Goal: Task Accomplishment & Management: Use online tool/utility

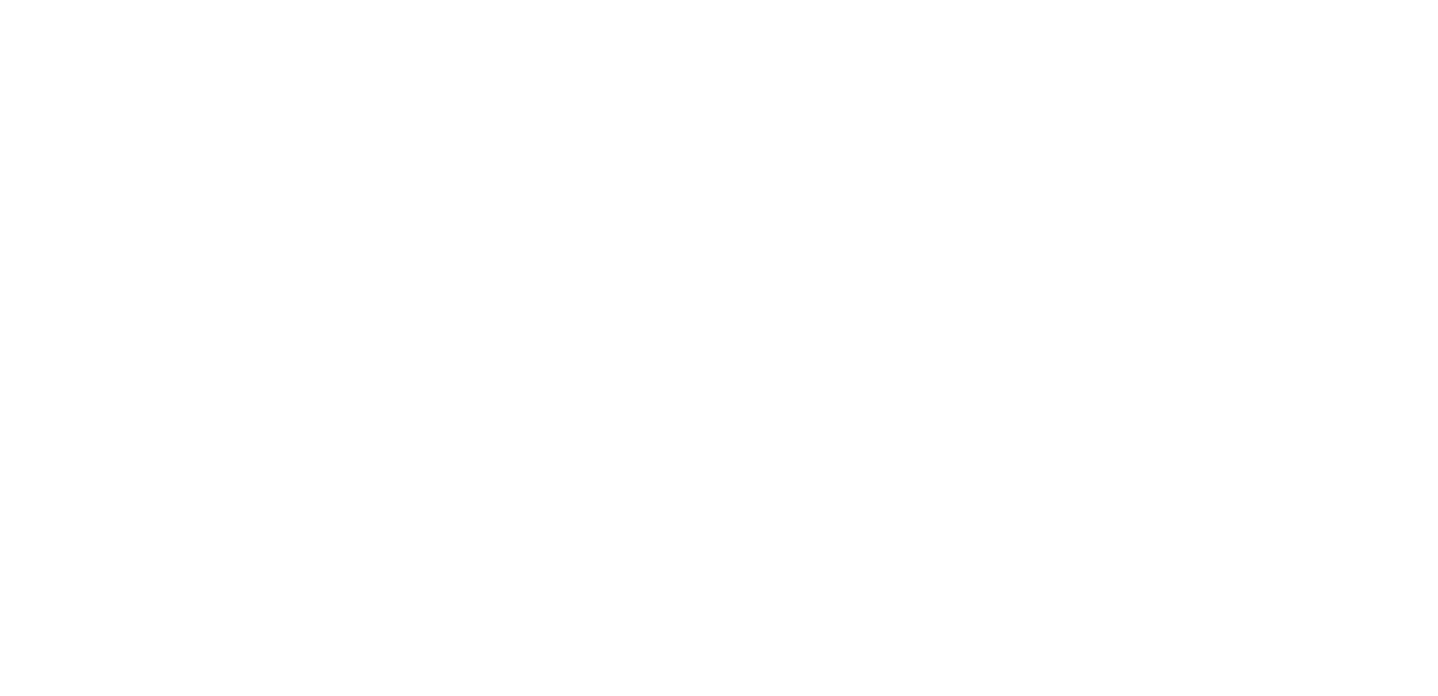
click at [230, 157] on div at bounding box center [719, 348] width 1438 height 696
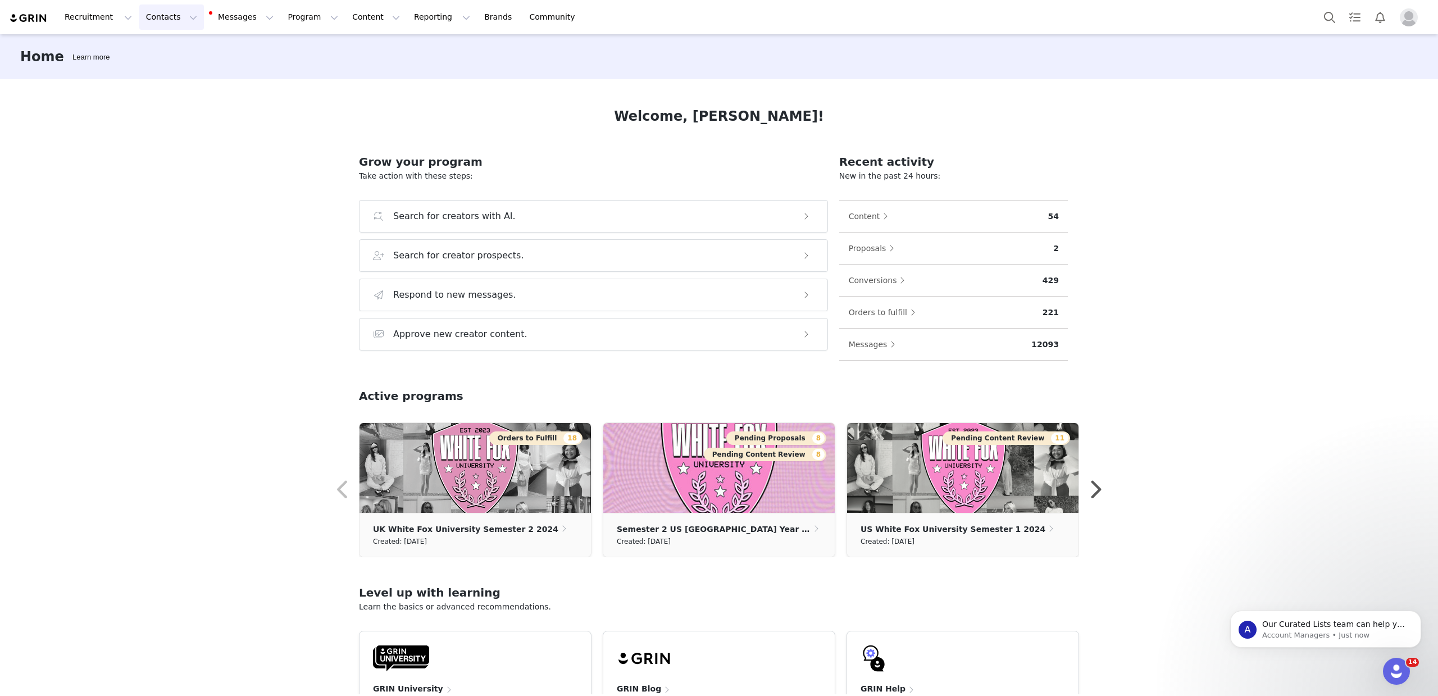
click at [180, 17] on button "Contacts Contacts" at bounding box center [171, 16] width 65 height 25
click at [180, 47] on div "Creators" at bounding box center [175, 50] width 75 height 12
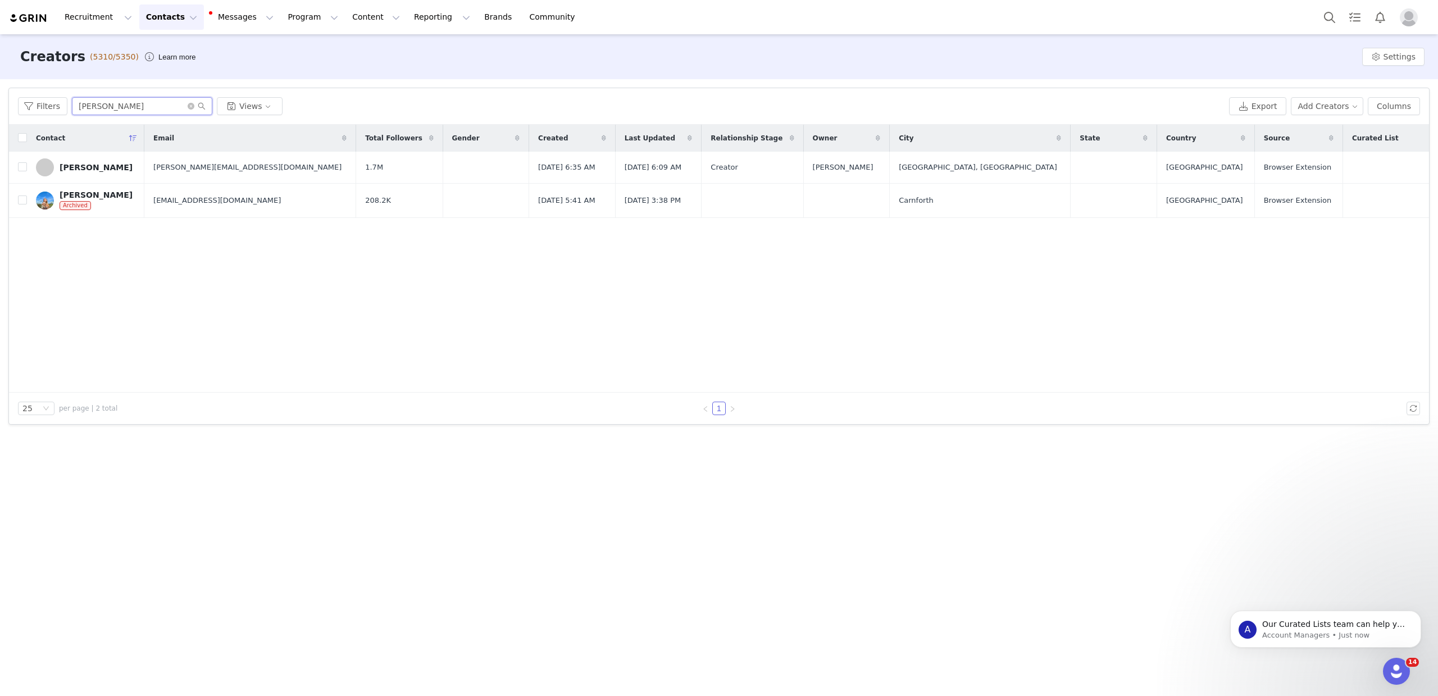
click at [118, 100] on input "[PERSON_NAME]" at bounding box center [142, 106] width 140 height 18
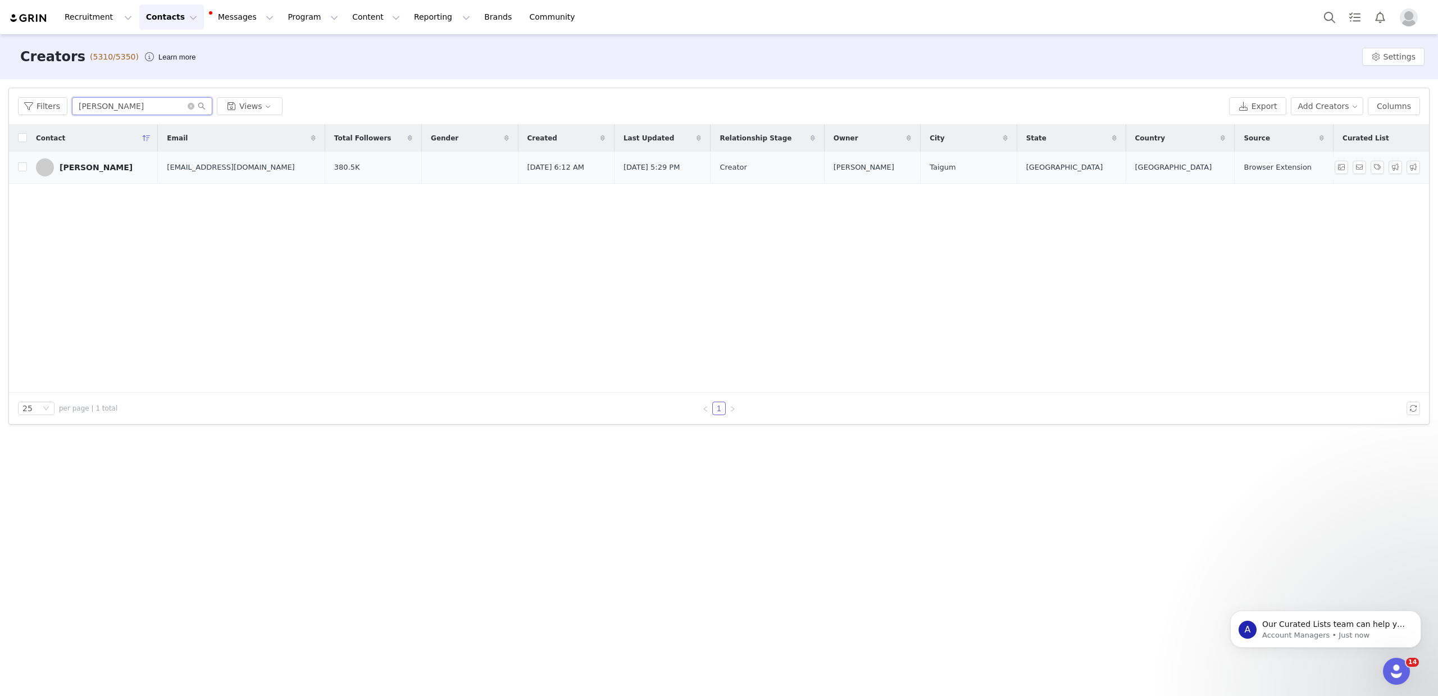
type input "[PERSON_NAME]"
click at [92, 171] on div "[PERSON_NAME]" at bounding box center [96, 167] width 73 height 9
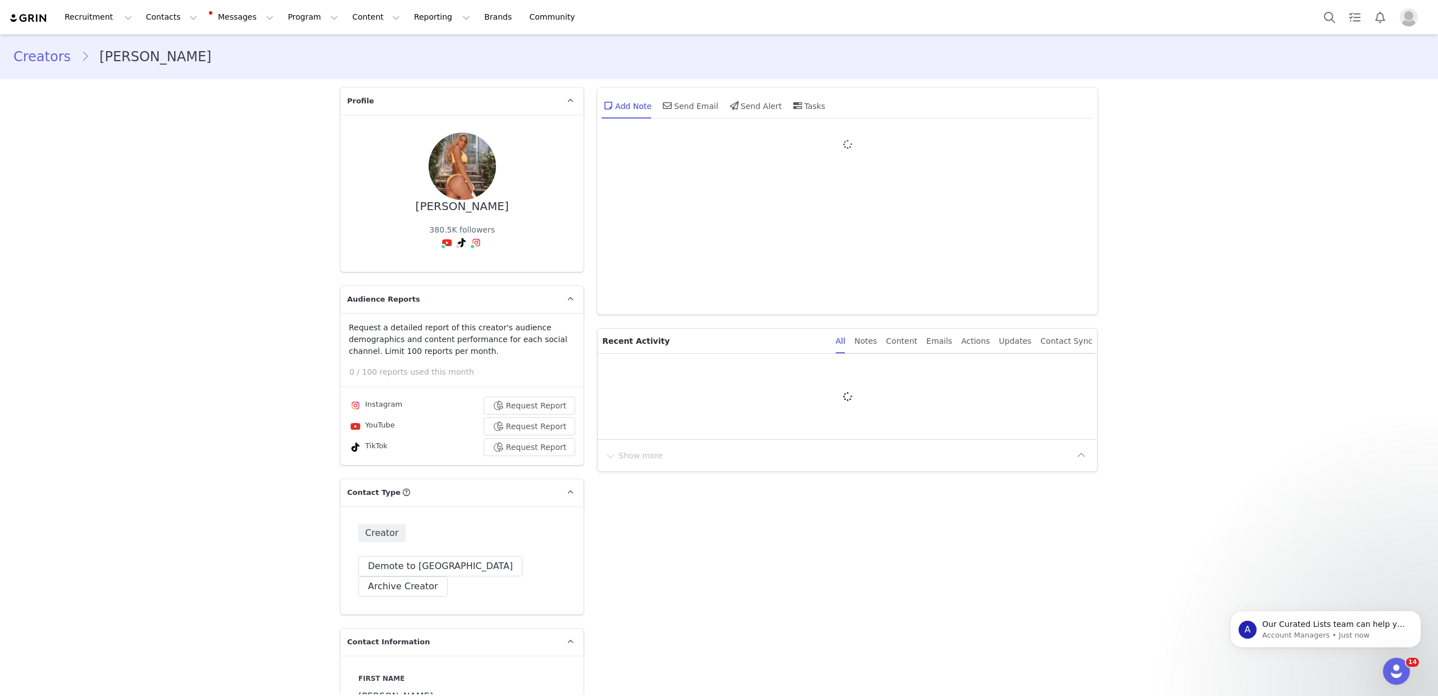
type input "+1 ([GEOGRAPHIC_DATA])"
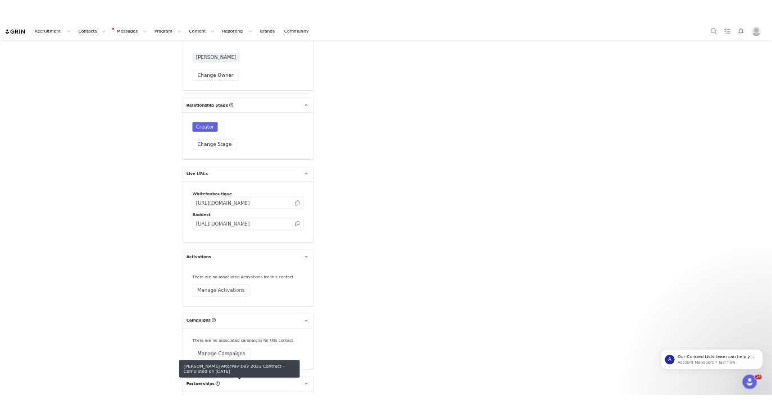
scroll to position [1879, 0]
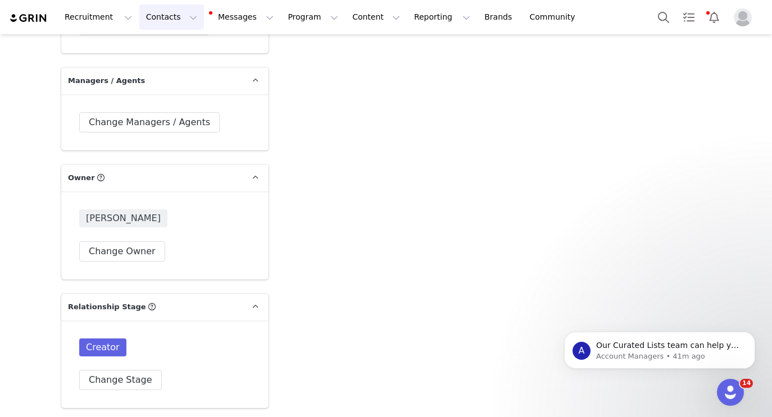
click at [170, 19] on button "Contacts Contacts" at bounding box center [171, 16] width 65 height 25
click at [159, 48] on p "Creators" at bounding box center [157, 50] width 34 height 12
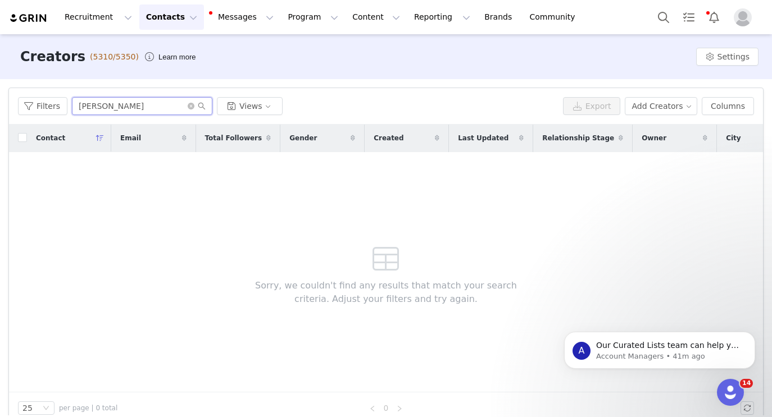
click at [147, 103] on input "[PERSON_NAME]" at bounding box center [142, 106] width 140 height 18
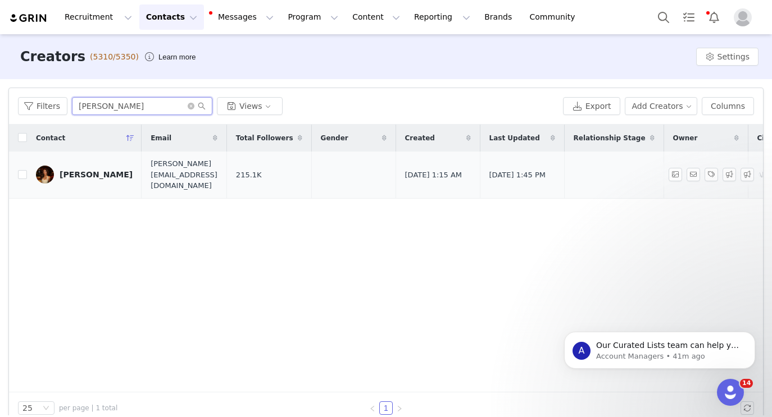
type input "[PERSON_NAME]"
click at [69, 170] on div "[PERSON_NAME]" at bounding box center [96, 174] width 73 height 9
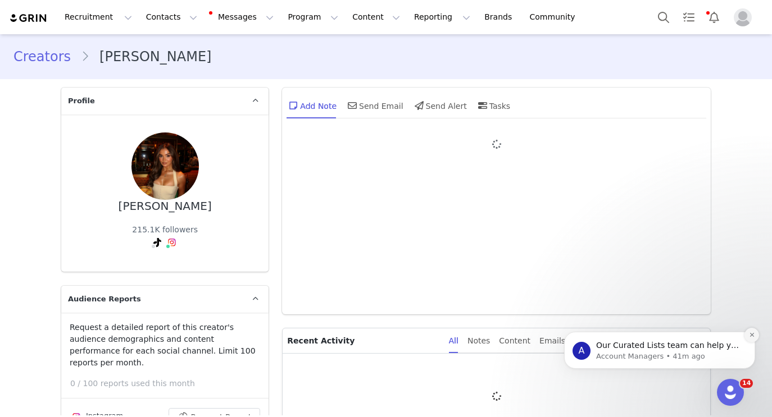
type input "+1 ([GEOGRAPHIC_DATA])"
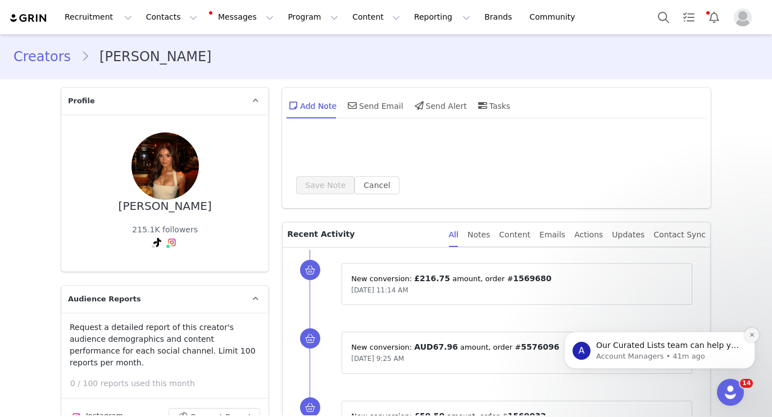
click at [751, 330] on button "Dismiss notification" at bounding box center [751, 335] width 15 height 15
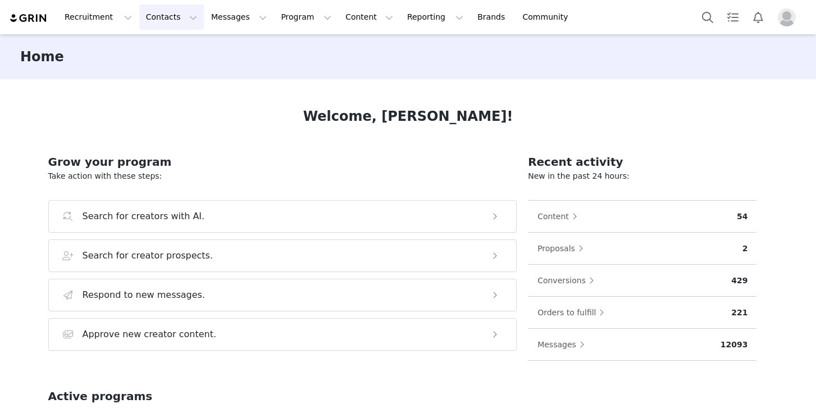
click at [168, 19] on button "Contacts Contacts" at bounding box center [171, 16] width 65 height 25
click at [169, 45] on p "Creators" at bounding box center [157, 50] width 34 height 12
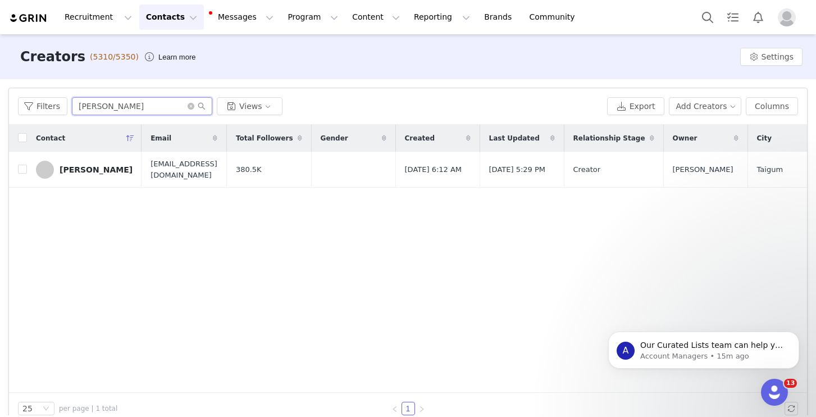
click at [125, 110] on input "[PERSON_NAME]" at bounding box center [142, 106] width 140 height 18
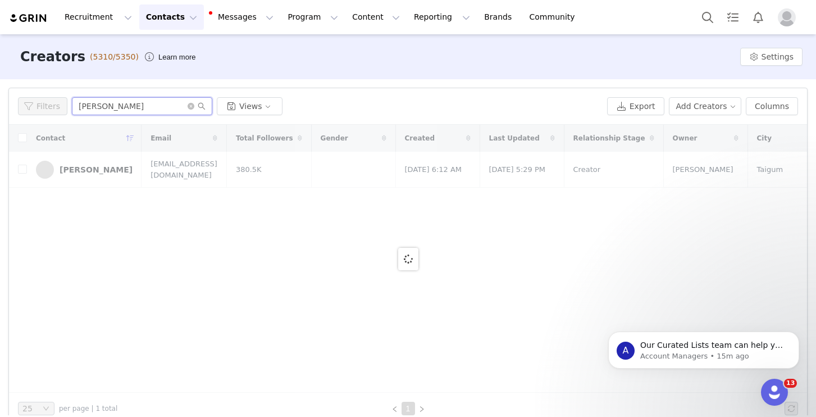
scroll to position [1, 0]
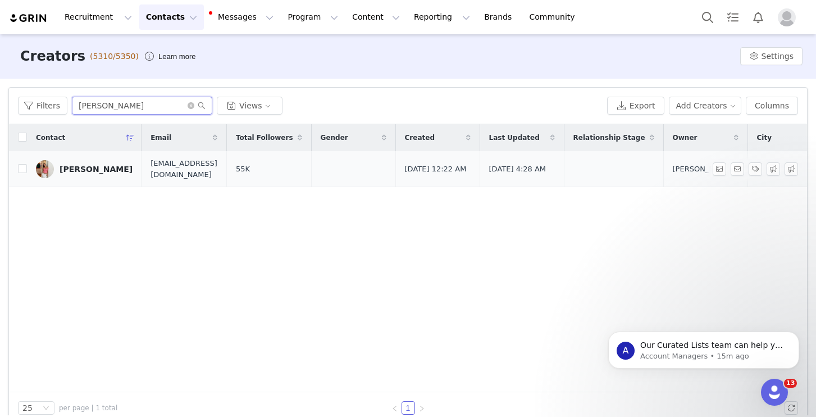
type input "laura coombs"
click at [99, 165] on div "Laura Coombs" at bounding box center [96, 169] width 73 height 9
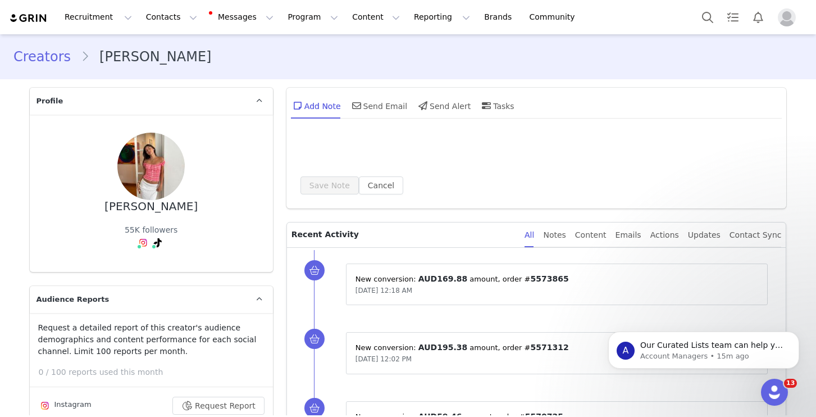
type input "+1 ([GEOGRAPHIC_DATA])"
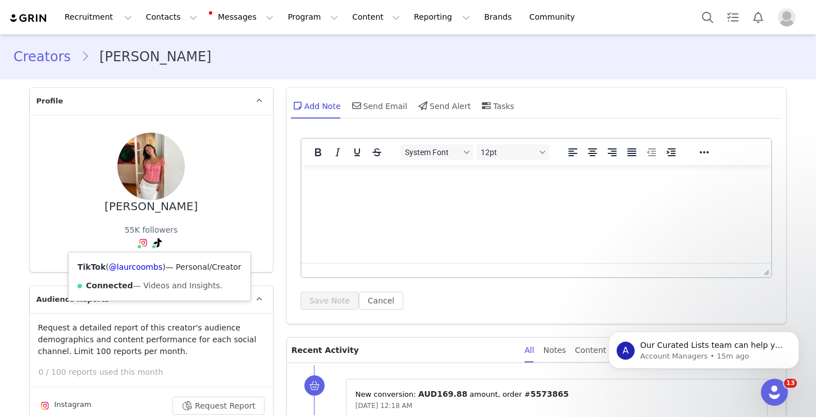
click at [161, 245] on span at bounding box center [157, 242] width 13 height 13
click at [141, 267] on link "@laurcoombs" at bounding box center [135, 266] width 53 height 9
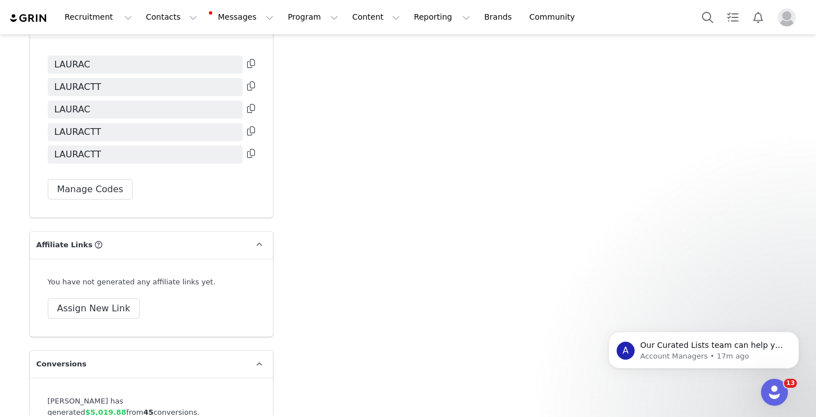
scroll to position [2758, 0]
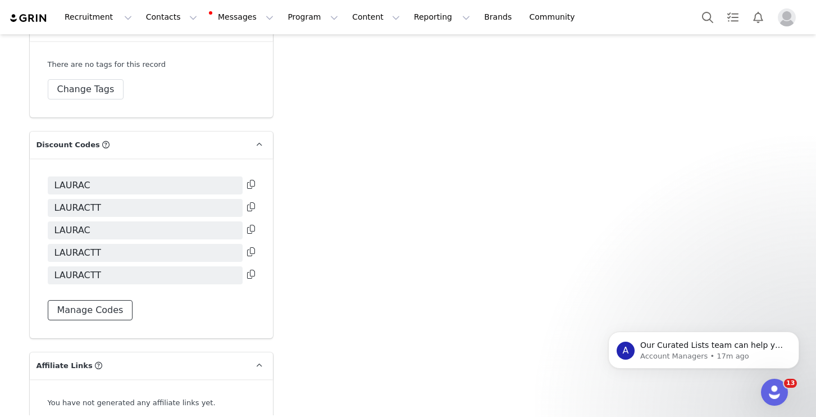
click at [103, 304] on button "Manage Codes" at bounding box center [90, 310] width 85 height 20
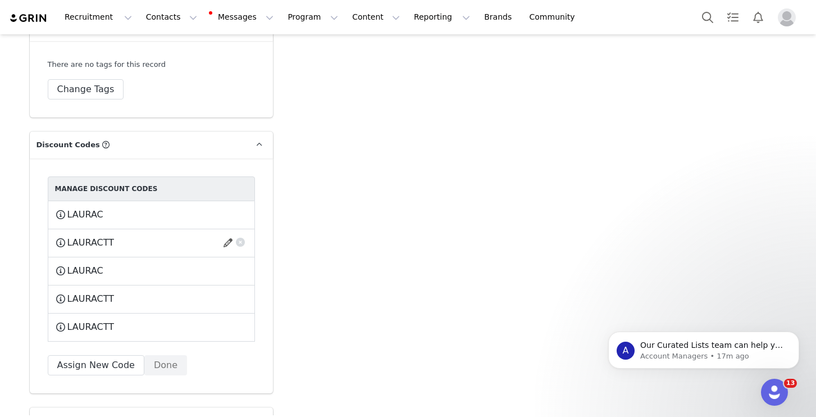
scroll to position [2759, 0]
click at [228, 232] on button "button" at bounding box center [229, 241] width 15 height 18
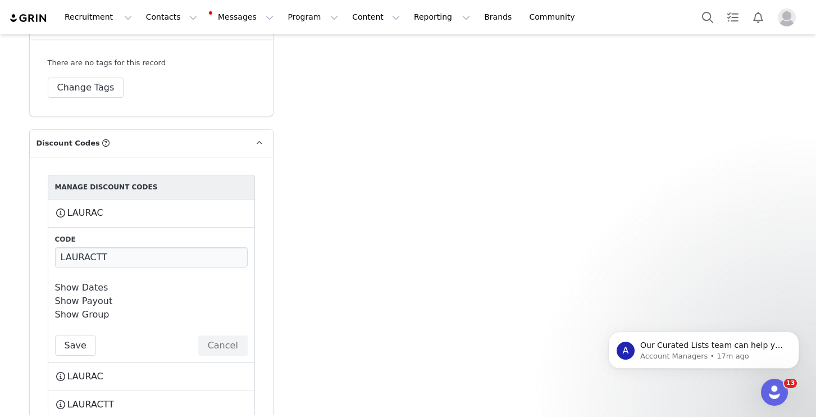
click at [95, 282] on link "Show Dates" at bounding box center [81, 287] width 53 height 11
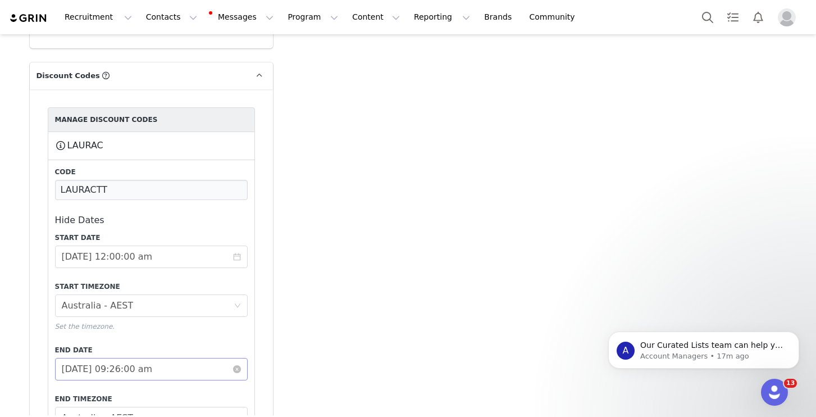
scroll to position [2830, 0]
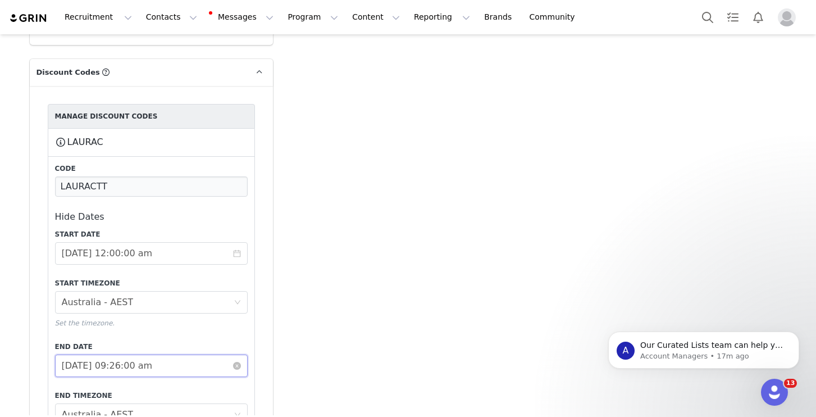
click at [146, 358] on input "2025-12-31 09:26:00 am" at bounding box center [151, 365] width 193 height 22
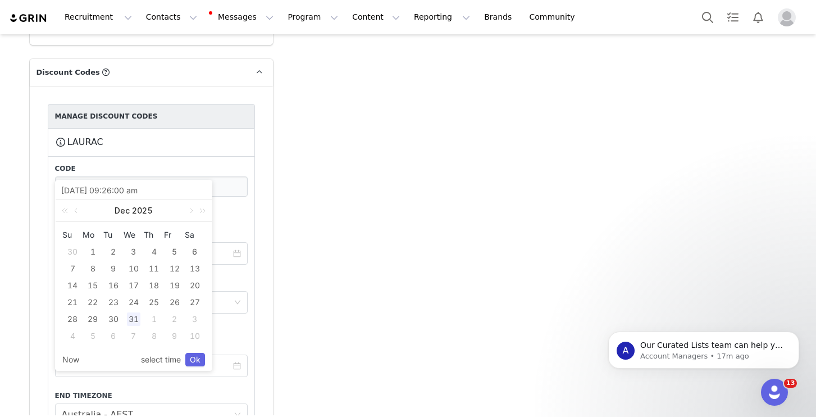
click at [226, 325] on div "Start Date 2024-04-17 12:00:00 am Start Timezone Timezone Australia - AEST Set …" at bounding box center [151, 334] width 193 height 211
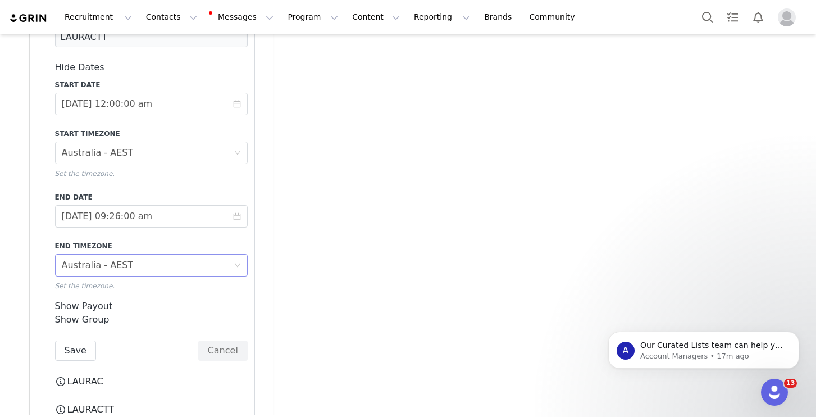
scroll to position [3063, 0]
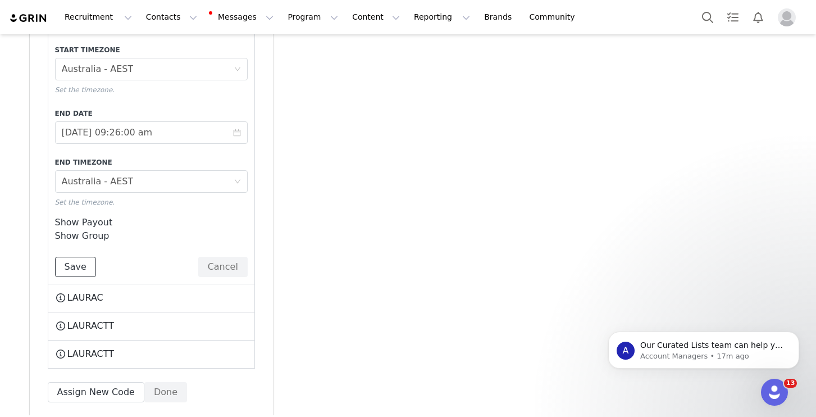
click at [78, 257] on button "Save" at bounding box center [75, 267] width 41 height 20
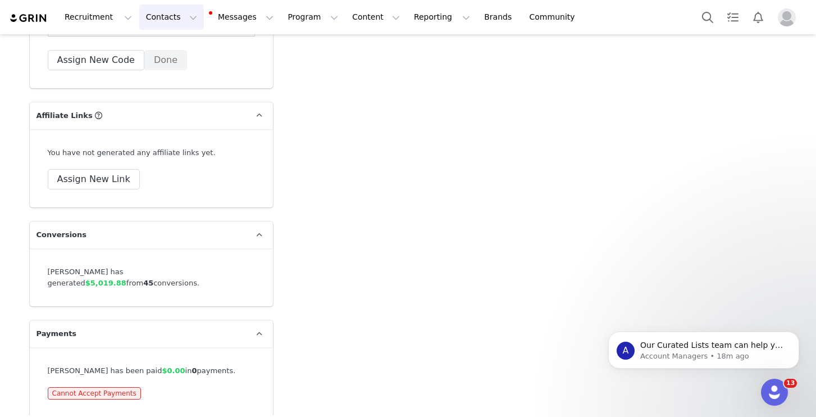
click at [171, 18] on button "Contacts Contacts" at bounding box center [171, 16] width 65 height 25
click at [185, 44] on div "Creators" at bounding box center [175, 50] width 75 height 12
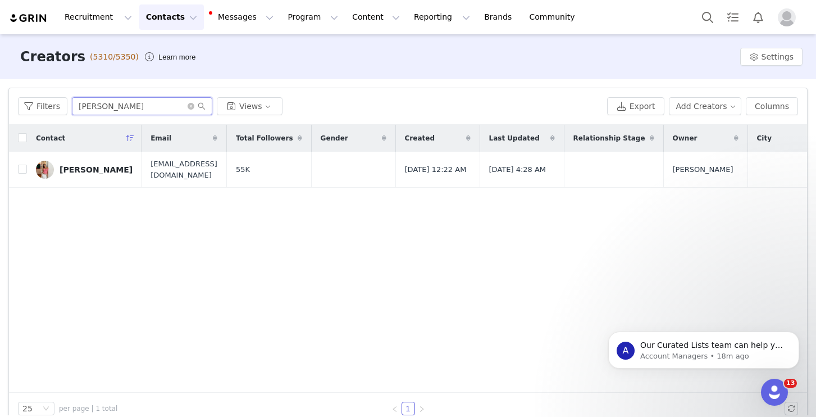
click at [133, 108] on input "laura coombs" at bounding box center [142, 106] width 140 height 18
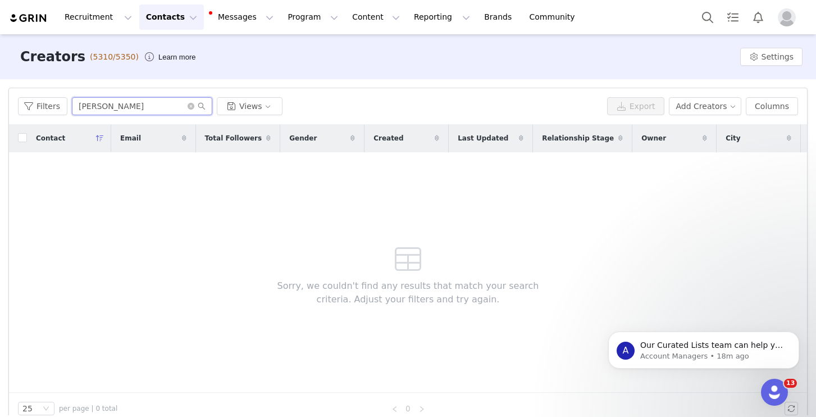
type input "[PERSON_NAME]"
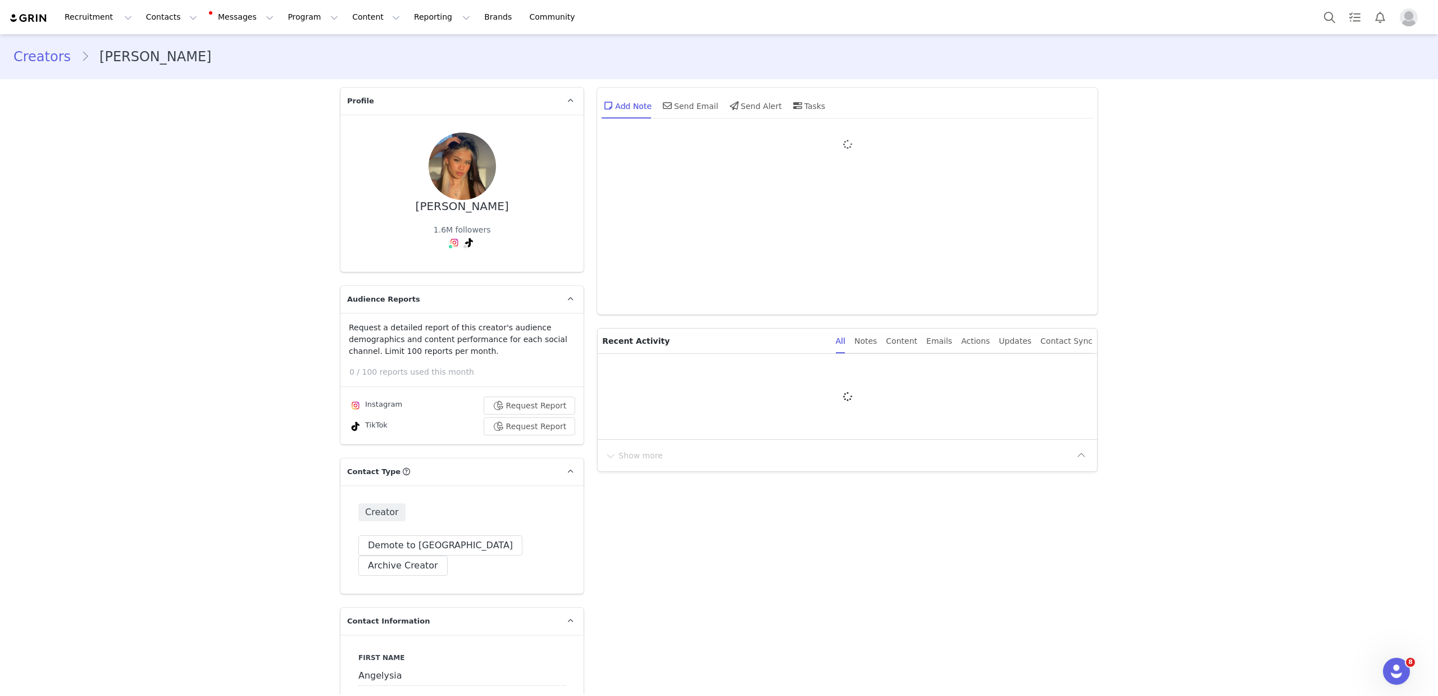
type input "+1 ([GEOGRAPHIC_DATA])"
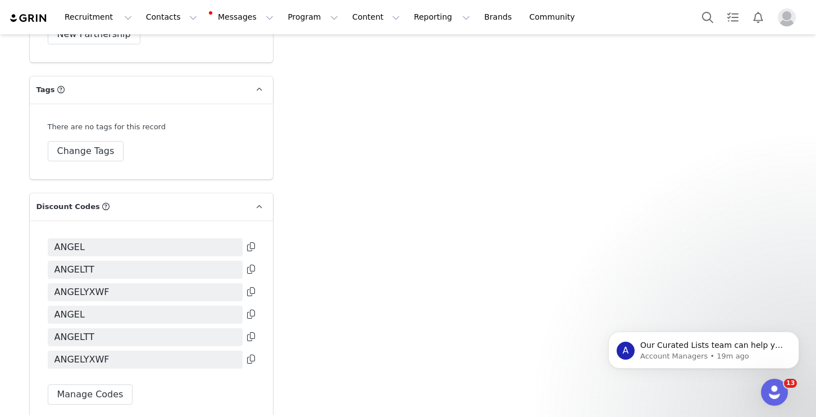
scroll to position [2718, 0]
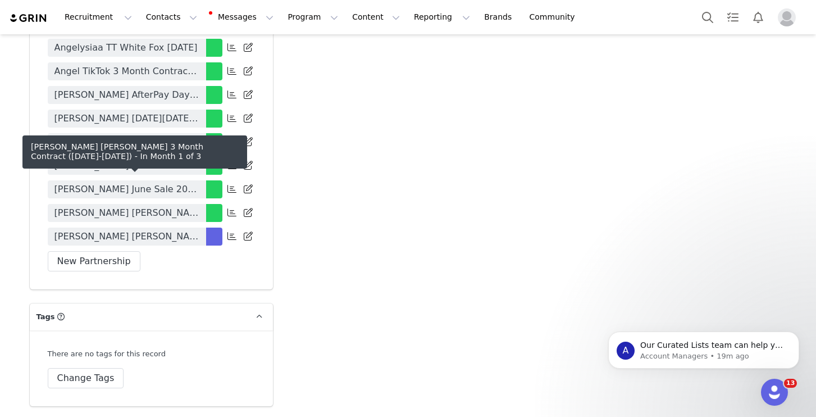
click at [176, 230] on span "Angel Norza x White Fox 3 Month Contract (Sept-Nov 2025)" at bounding box center [126, 236] width 145 height 13
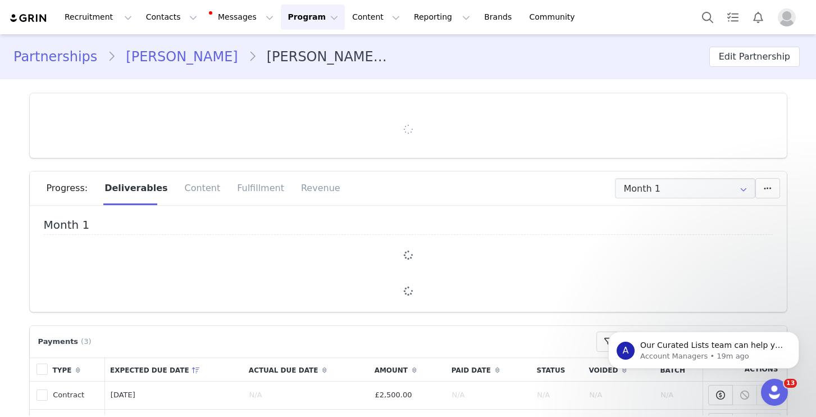
type input "+1 ([GEOGRAPHIC_DATA])"
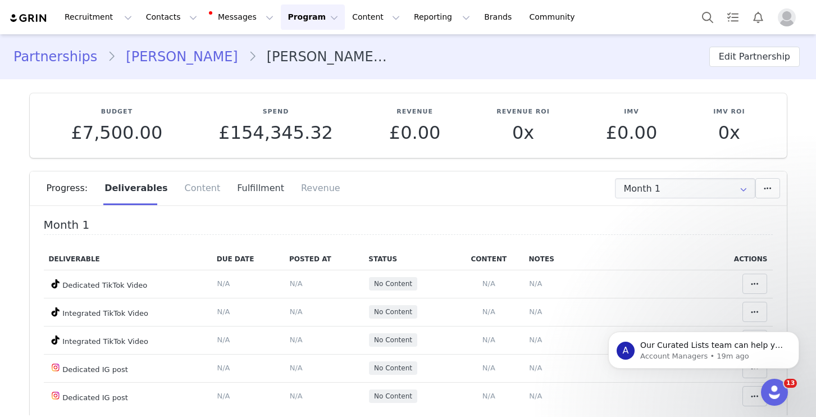
click at [229, 194] on div "Fulfillment" at bounding box center [261, 188] width 64 height 34
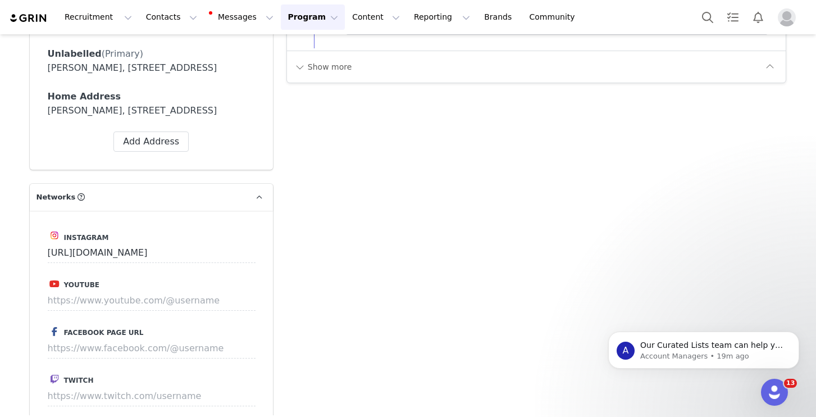
scroll to position [2077, 0]
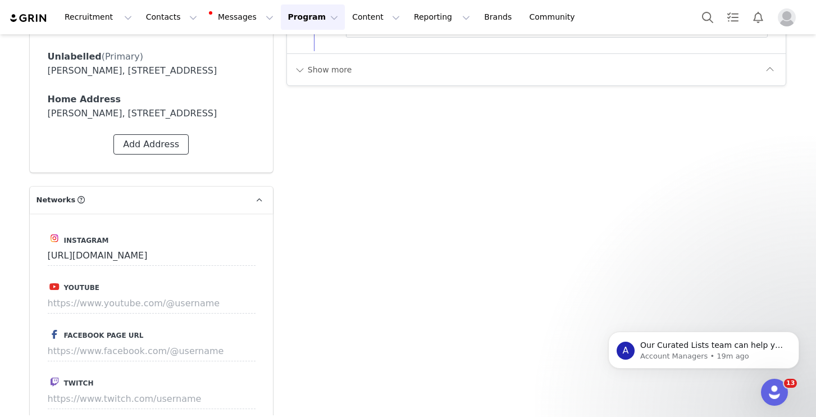
click at [160, 154] on button "Add Address" at bounding box center [150, 144] width 75 height 20
select select
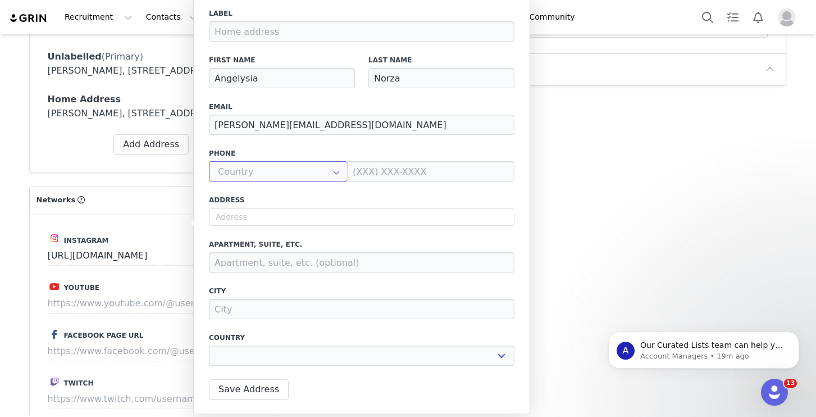
click at [283, 170] on input "text" at bounding box center [278, 171] width 139 height 20
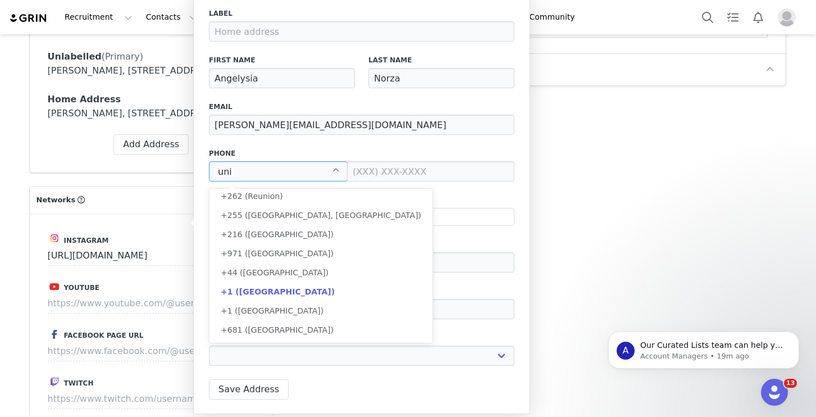
scroll to position [0, 0]
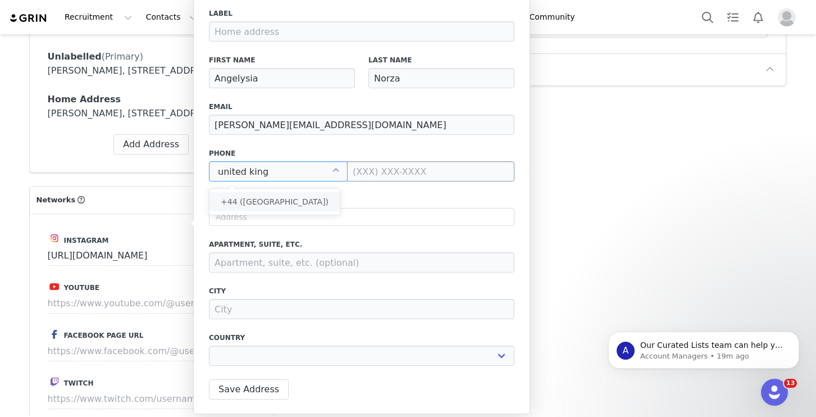
drag, startPoint x: 278, startPoint y: 198, endPoint x: 350, endPoint y: 177, distance: 75.5
click at [280, 197] on span "+44 ([GEOGRAPHIC_DATA])" at bounding box center [275, 201] width 108 height 9
type input "+44 ([GEOGRAPHIC_DATA])"
select select
click at [366, 175] on input at bounding box center [430, 171] width 167 height 20
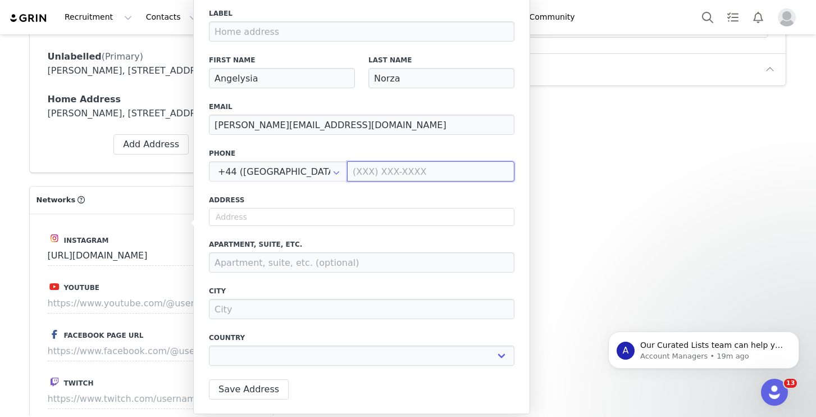
paste input "7484862243"
type input "7484862243"
select select
type input "7484862243"
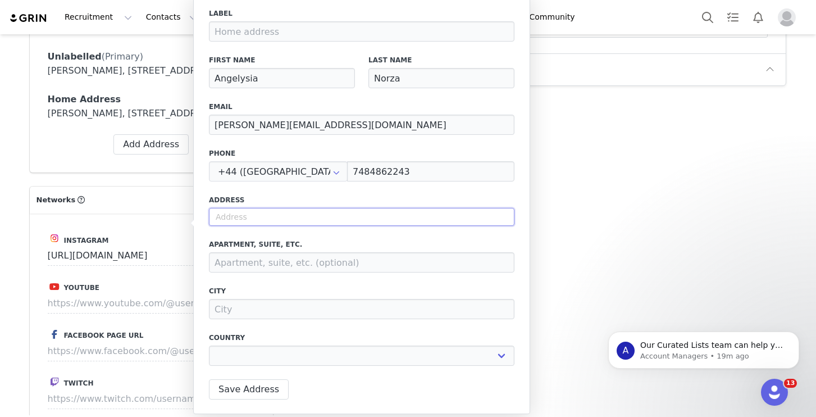
click at [249, 222] on input "text" at bounding box center [361, 217] width 305 height 18
select select
click at [258, 215] on input "text" at bounding box center [361, 217] width 305 height 18
paste input "30 Southall Street"
type input "30 Southall Street"
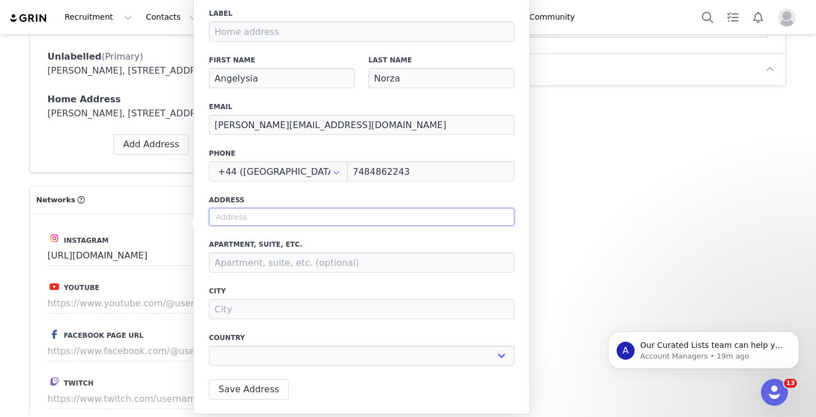
select select
type input "30 Southall St"
select select "[object Object]"
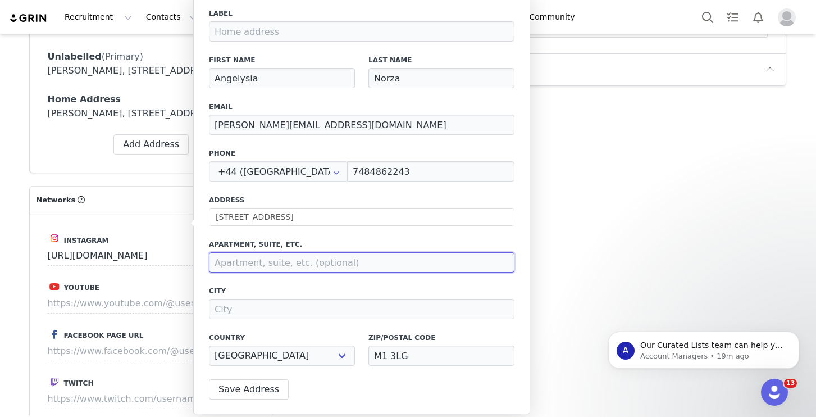
click at [276, 268] on input at bounding box center [361, 262] width 305 height 20
type input "Globe House"
click at [320, 297] on div "City" at bounding box center [361, 302] width 305 height 33
click at [254, 388] on button "Save Address" at bounding box center [249, 389] width 80 height 20
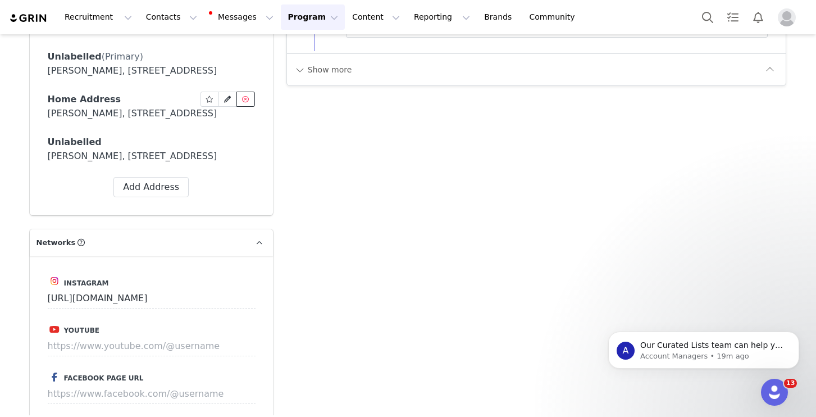
click at [243, 104] on span at bounding box center [245, 99] width 10 height 10
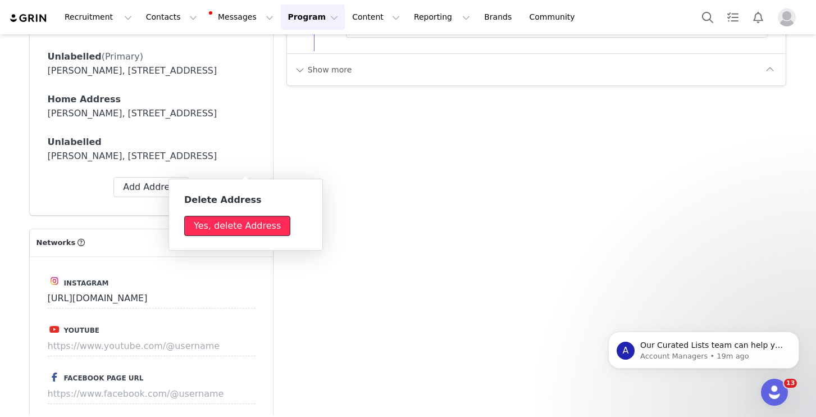
click at [243, 227] on button "Yes, delete Address" at bounding box center [237, 226] width 106 height 20
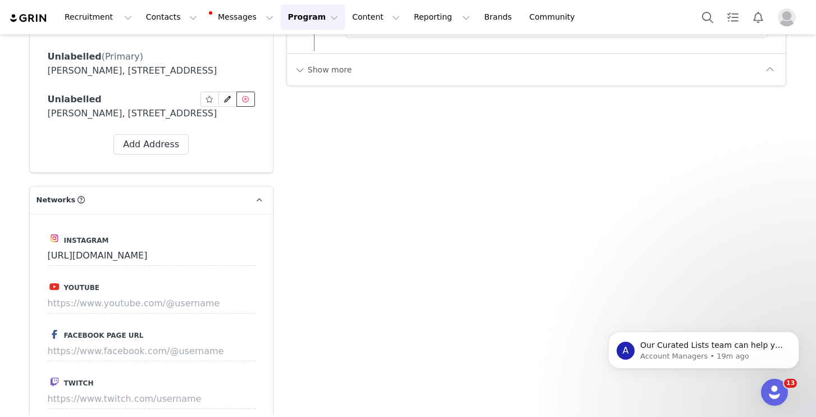
click at [249, 107] on button at bounding box center [245, 99] width 19 height 15
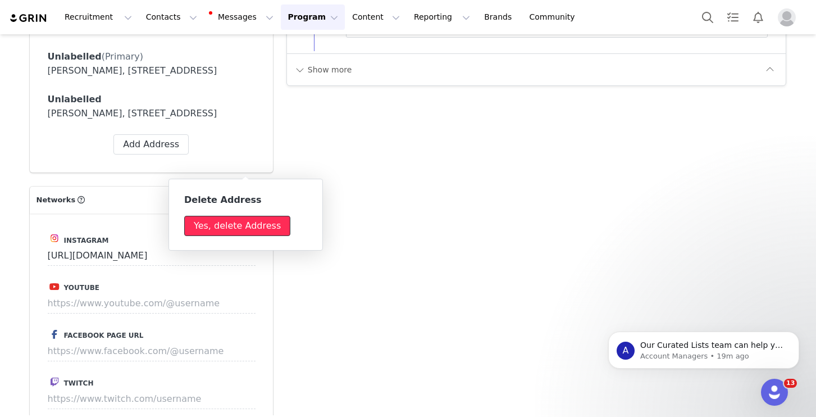
click at [245, 229] on button "Yes, delete Address" at bounding box center [237, 226] width 106 height 20
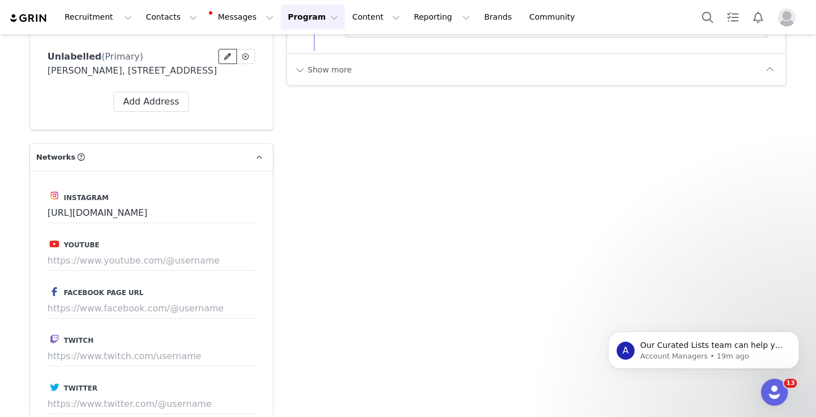
click at [226, 60] on icon at bounding box center [227, 56] width 7 height 7
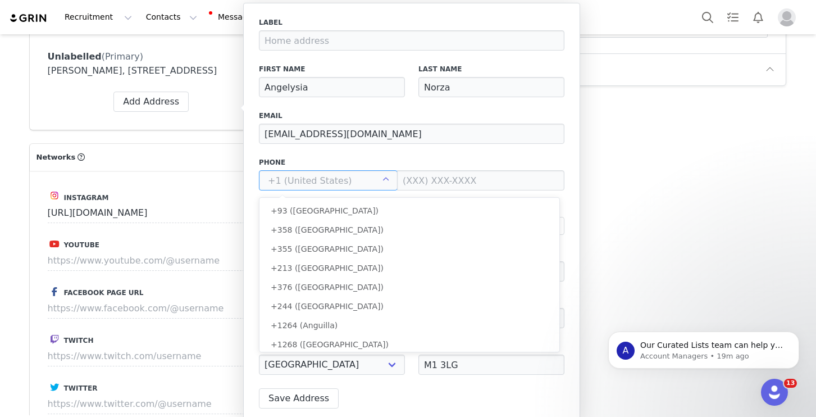
click at [303, 186] on input "text" at bounding box center [328, 180] width 139 height 20
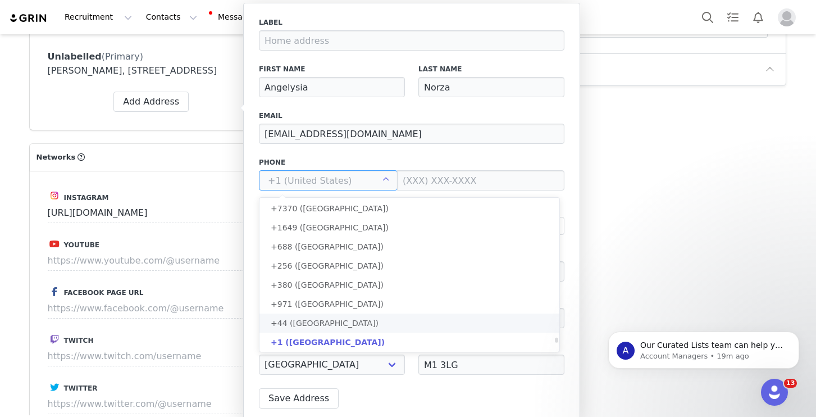
click at [322, 323] on span "+44 ([GEOGRAPHIC_DATA])" at bounding box center [325, 322] width 108 height 9
type input "+44 ([GEOGRAPHIC_DATA])"
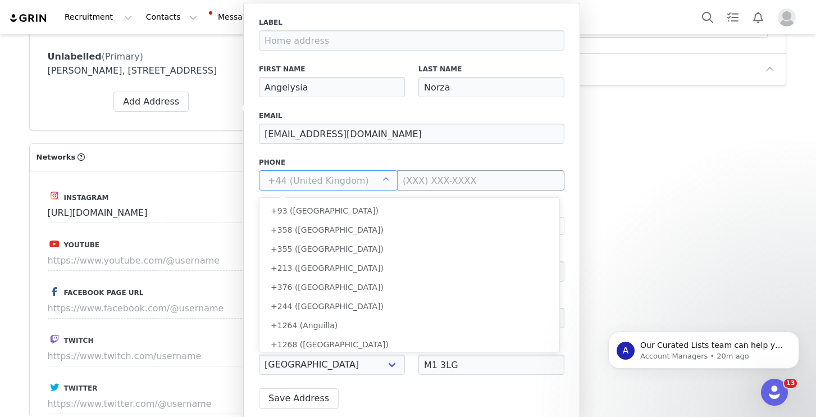
scroll to position [4164, 0]
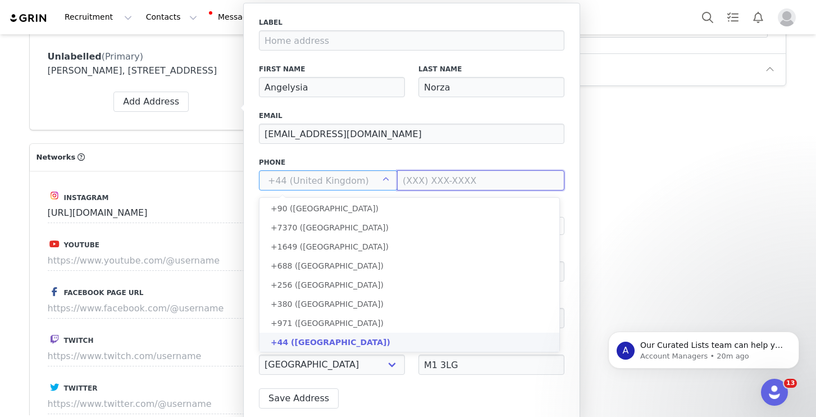
click at [457, 178] on input at bounding box center [480, 180] width 167 height 20
type input "+44 ([GEOGRAPHIC_DATA])"
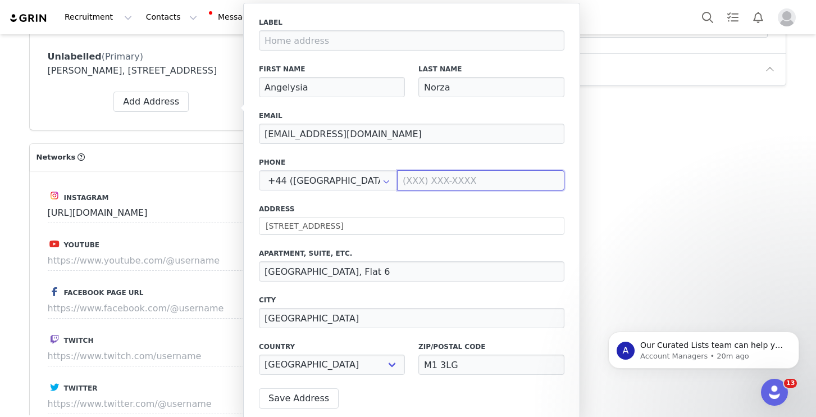
paste input "7484862243"
type input "7484862243"
click at [311, 396] on button "Save Address" at bounding box center [299, 398] width 80 height 20
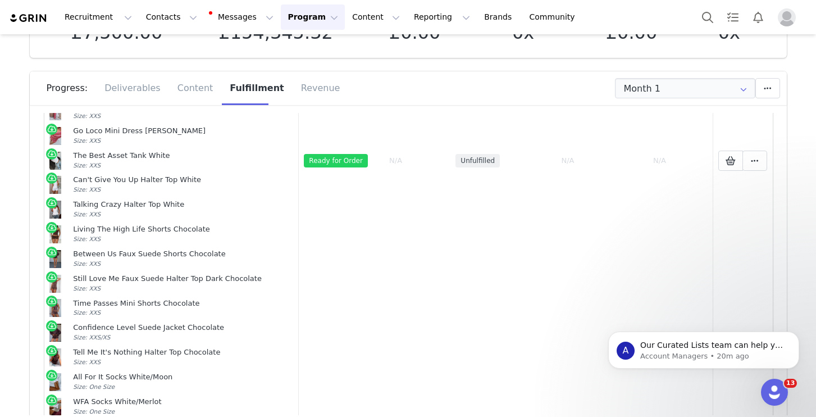
scroll to position [0, 0]
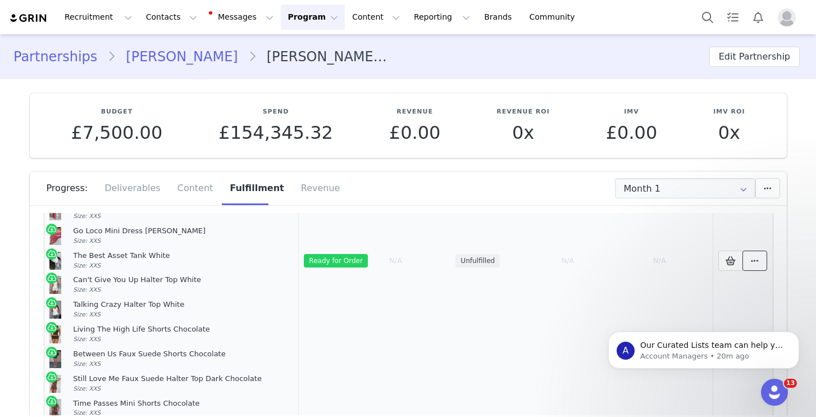
click at [761, 262] on span at bounding box center [754, 260] width 13 height 13
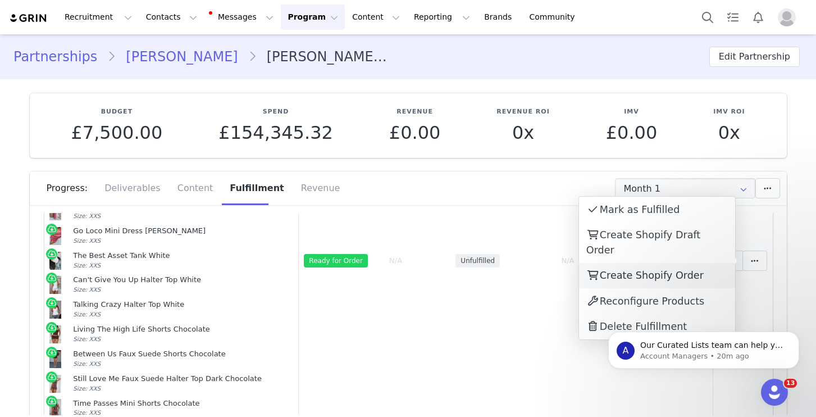
click at [682, 270] on span "Create Shopify Order" at bounding box center [652, 275] width 104 height 11
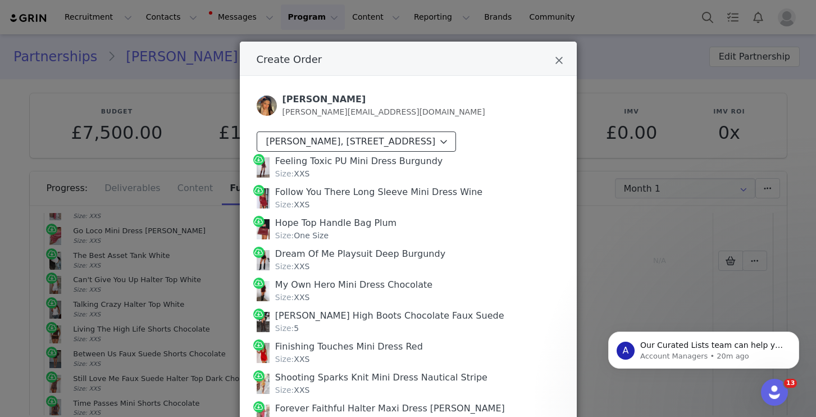
click at [413, 144] on div "Angelysia Norza, 30 Southall St. Globe House, Flat 6 Manchester, M1 3LG United …" at bounding box center [351, 141] width 170 height 13
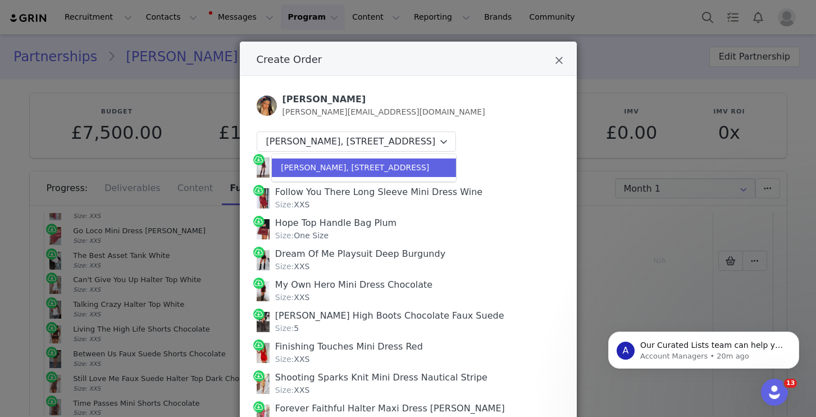
click at [403, 174] on div "Angelysia Norza, 30 Southall St. Globe House, Flat 6 Manchester, M1 3LG United …" at bounding box center [355, 168] width 148 height 12
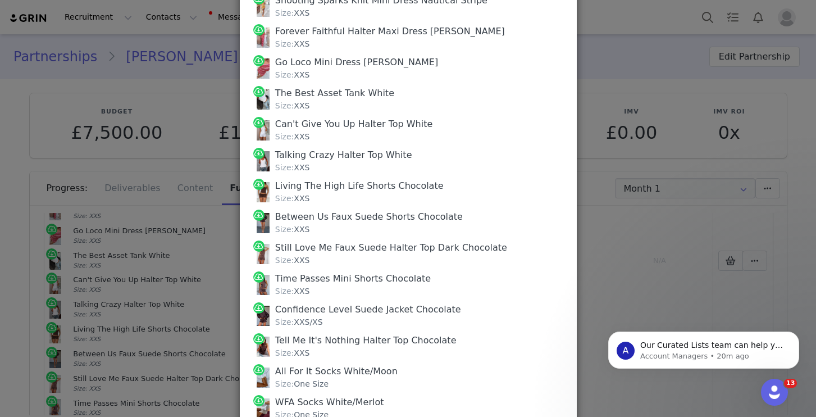
scroll to position [482, 0]
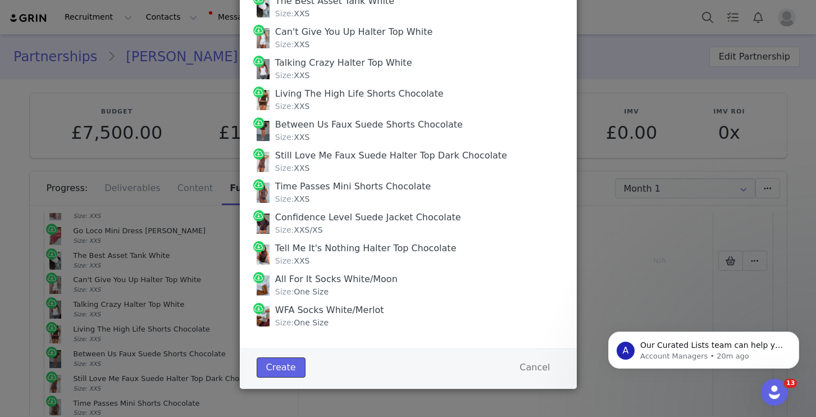
click at [275, 372] on button "Create" at bounding box center [281, 367] width 49 height 20
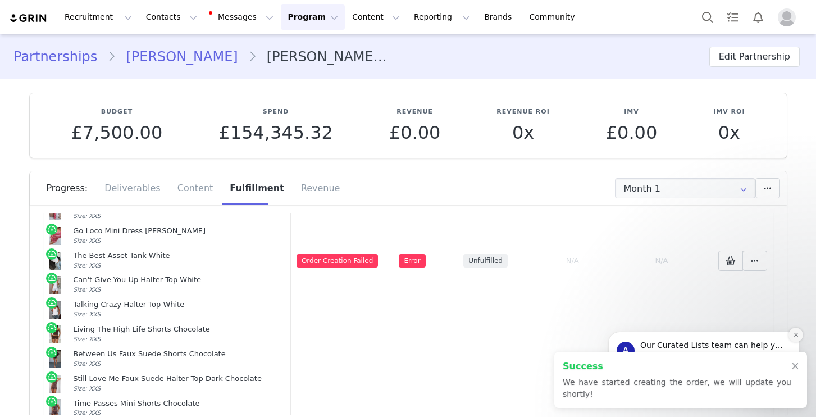
click at [795, 334] on icon "Dismiss notification" at bounding box center [795, 334] width 4 height 4
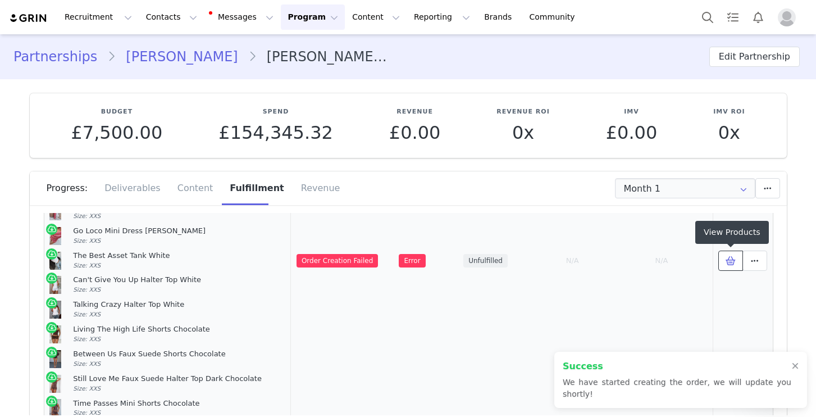
click at [724, 264] on span at bounding box center [730, 260] width 13 height 13
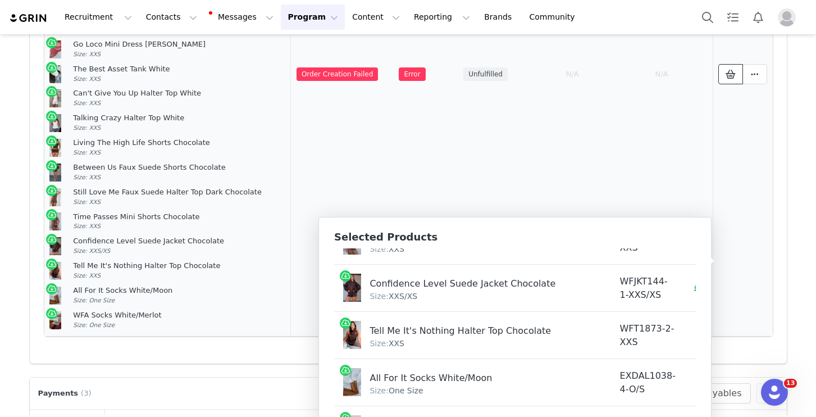
scroll to position [211, 0]
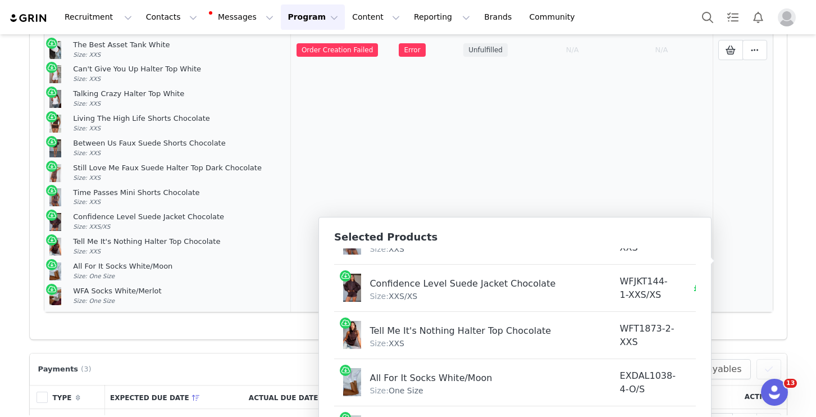
click at [733, 252] on td at bounding box center [743, 50] width 60 height 524
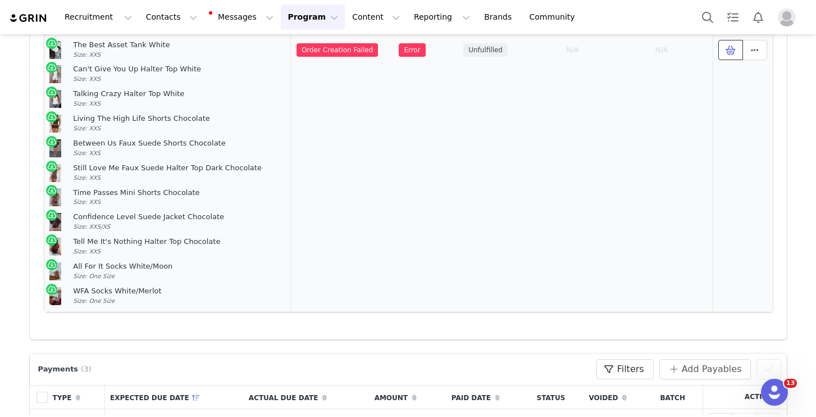
click at [741, 52] on button at bounding box center [730, 50] width 25 height 20
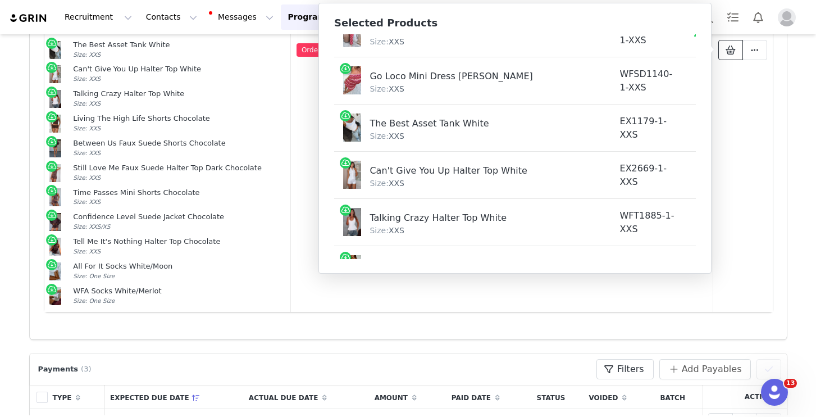
scroll to position [814, 0]
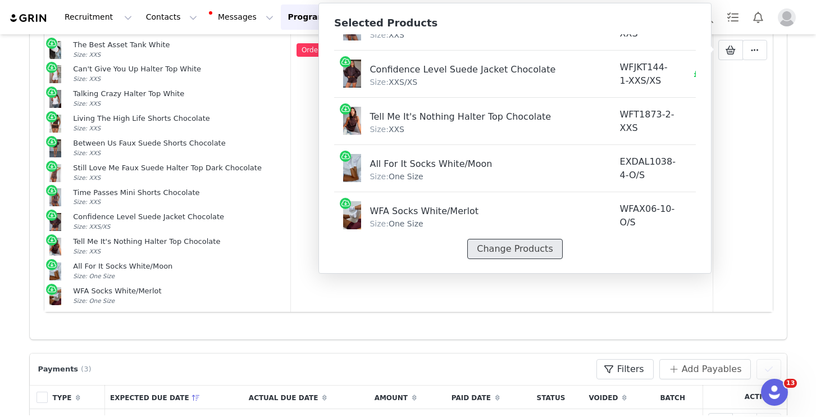
click at [514, 239] on button "Change Products" at bounding box center [514, 249] width 95 height 20
select select "25081031"
select select "25689352"
select select "27335853"
select select "27337074"
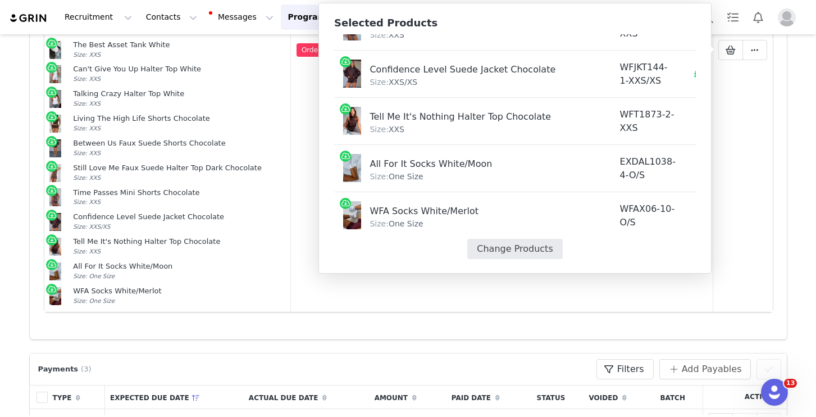
select select "27333317"
select select "27627049"
select select "27505473"
select select "27333857"
select select "27337735"
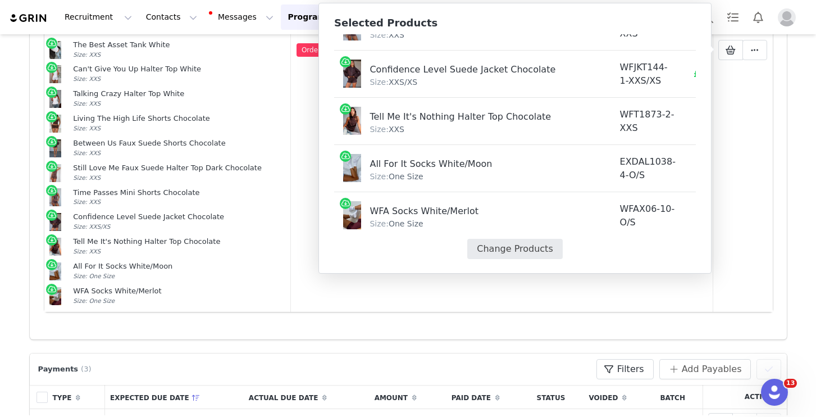
select select "27333195"
select select "25148020"
select select "27448322"
select select "28010936"
select select "27333020"
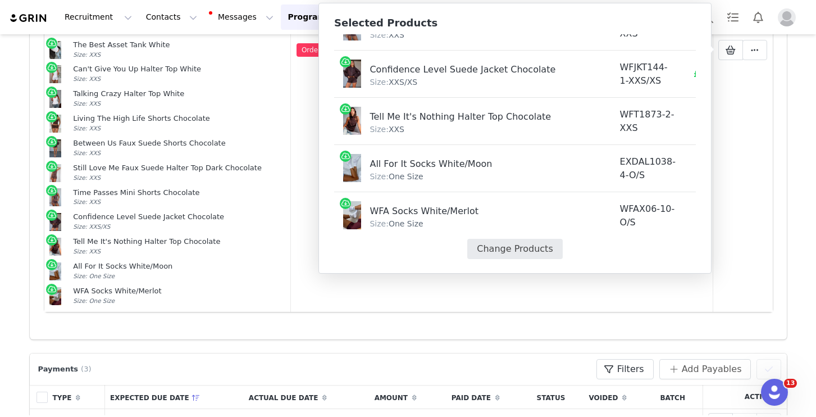
select select "27506946"
select select "27609804"
select select "28195470"
select select "27334489"
select select "28011916"
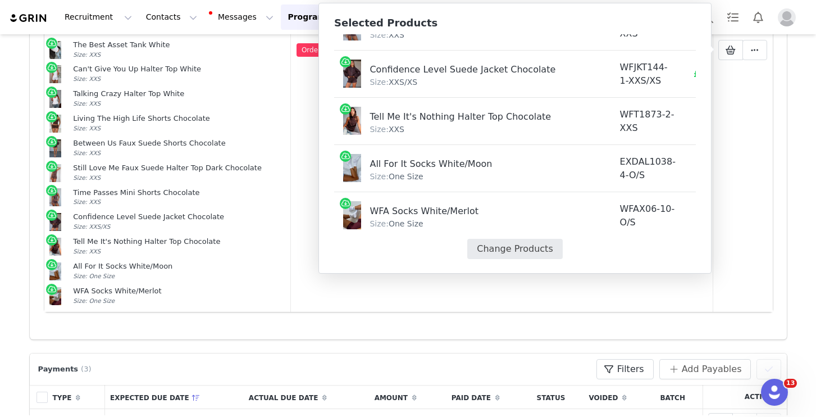
select select "25055360"
select select "27332457"
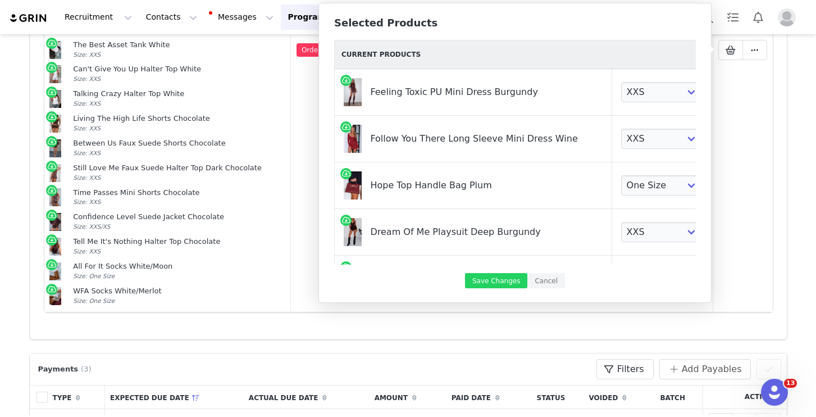
click at [406, 87] on div "Feeling Toxic PU Mini Dress Burgundy" at bounding box center [474, 88] width 209 height 21
copy div "Feeling Toxic PU Mini Dress Burgundy"
click at [430, 144] on div "Follow You There Long Sleeve Mini Dress Wine" at bounding box center [474, 135] width 209 height 21
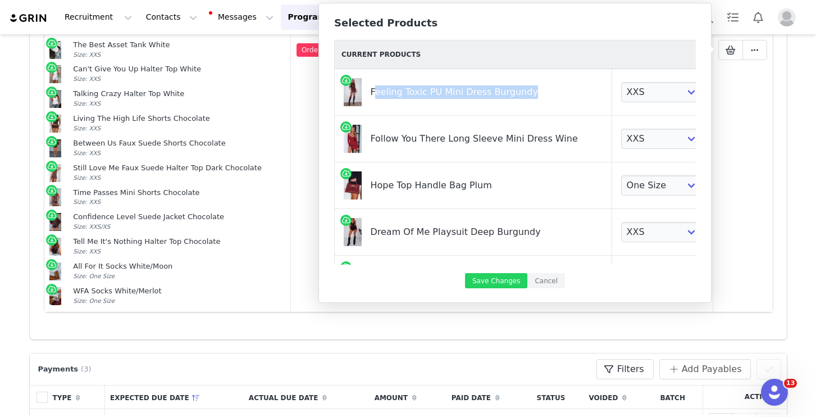
click at [430, 144] on div "Follow You There Long Sleeve Mini Dress Wine" at bounding box center [474, 135] width 209 height 21
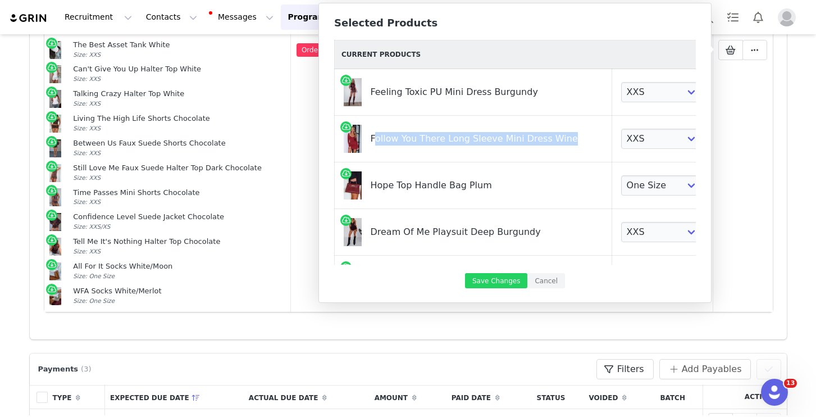
click at [430, 144] on div "Follow You There Long Sleeve Mini Dress Wine" at bounding box center [474, 135] width 209 height 21
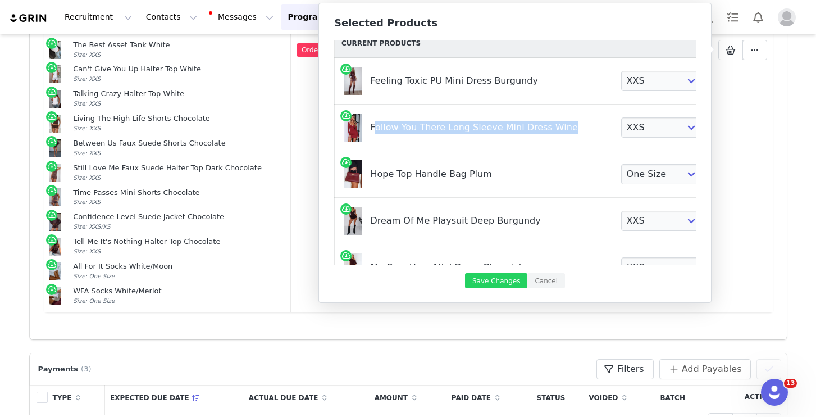
copy div "Follow You There Long Sleeve Mini Dress Wine"
click at [417, 177] on div "Hope Top Handle Bag Plum" at bounding box center [474, 170] width 209 height 21
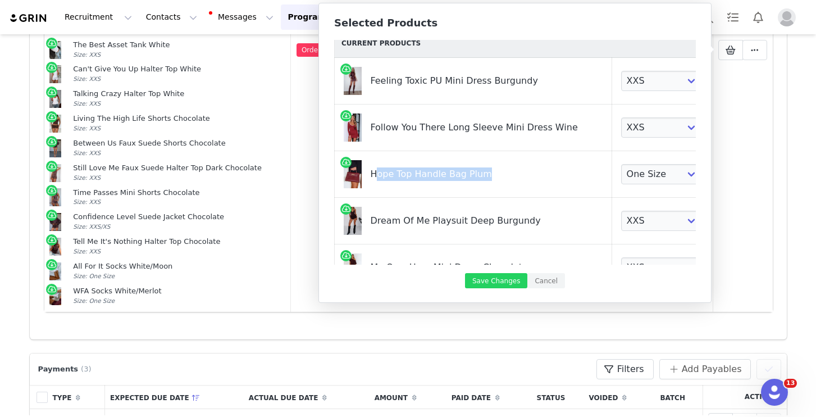
click at [417, 177] on div "Hope Top Handle Bag Plum" at bounding box center [474, 170] width 209 height 21
copy div "Hope Top Handle Bag Plum"
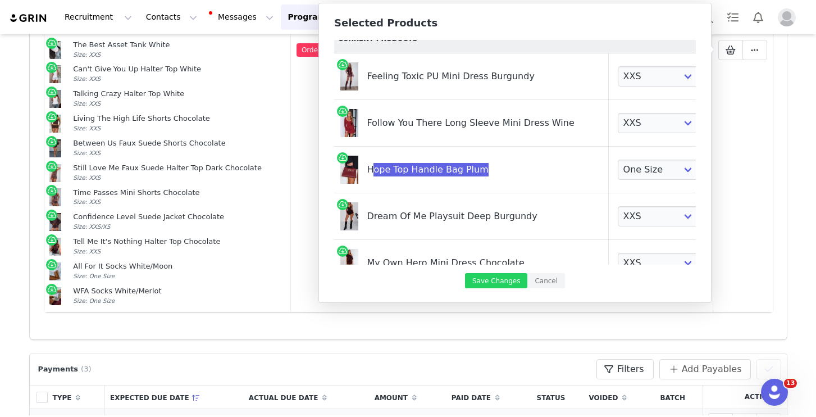
scroll to position [16, 72]
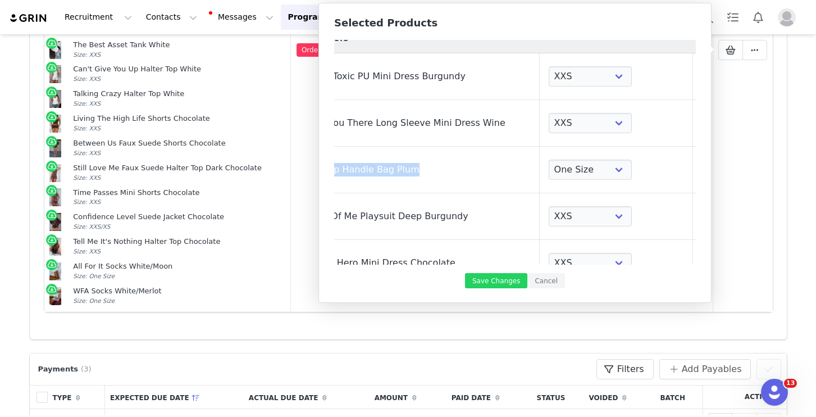
click at [702, 173] on link at bounding box center [707, 169] width 11 height 11
select select "27337074"
select select "27333317"
select select "27627049"
select select "27505473"
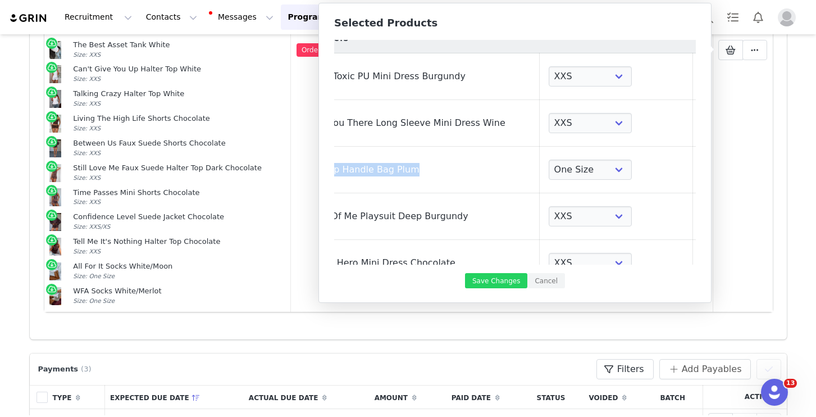
select select "27333857"
select select "27337735"
select select "27333195"
select select "25148020"
select select "27448322"
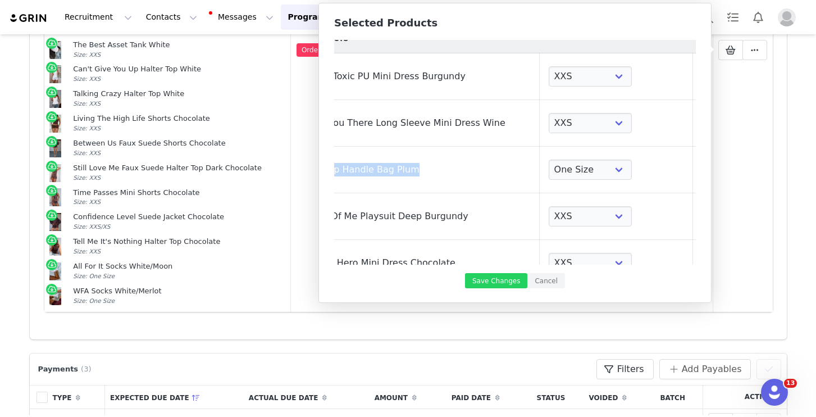
select select "28010936"
select select "27333020"
select select "27506946"
select select "27609804"
select select "28195470"
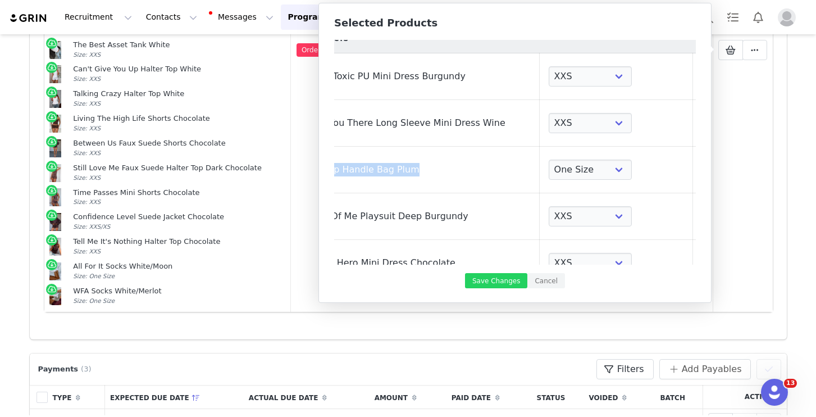
select select "27334489"
select select "28011916"
select select "25055360"
select select "27332457"
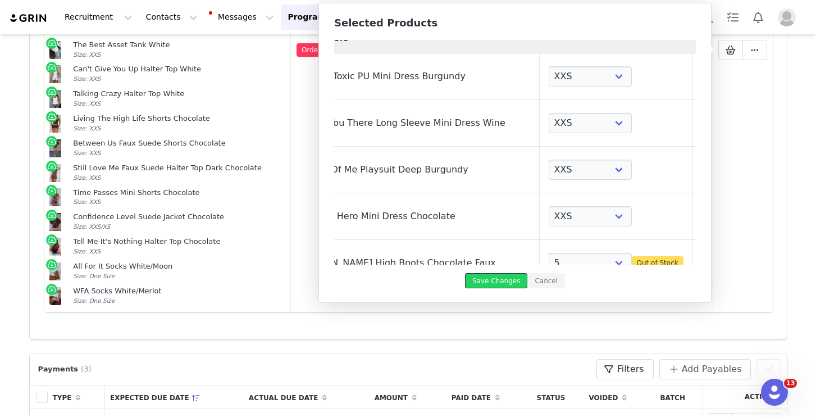
drag, startPoint x: 507, startPoint y: 278, endPoint x: 513, endPoint y: 190, distance: 88.4
click at [507, 277] on button "Save Changes" at bounding box center [496, 280] width 62 height 15
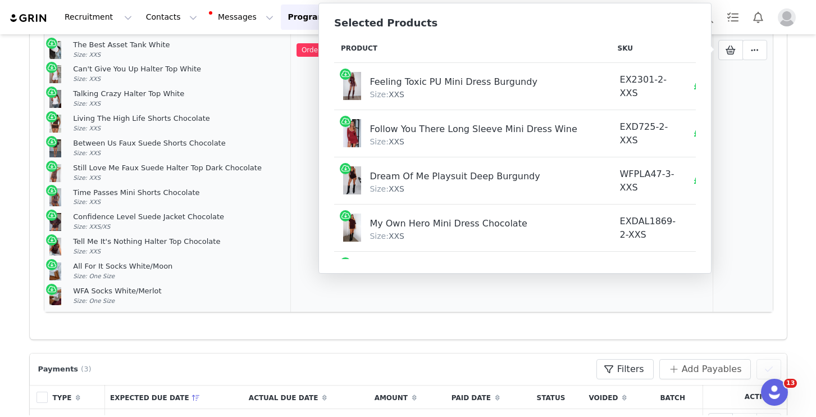
click at [748, 199] on td at bounding box center [743, 50] width 60 height 524
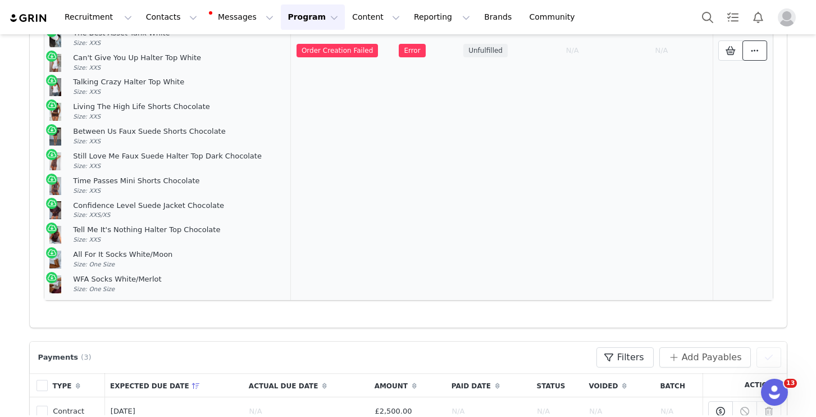
click at [752, 54] on icon at bounding box center [755, 50] width 8 height 9
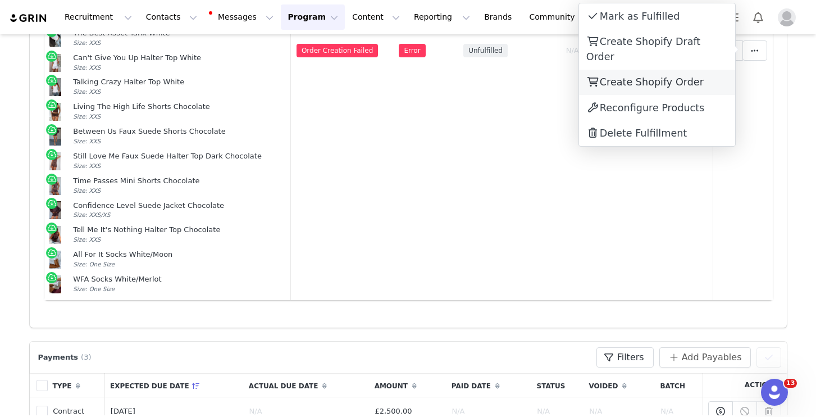
click at [672, 76] on span "Create Shopify Order" at bounding box center [652, 81] width 104 height 11
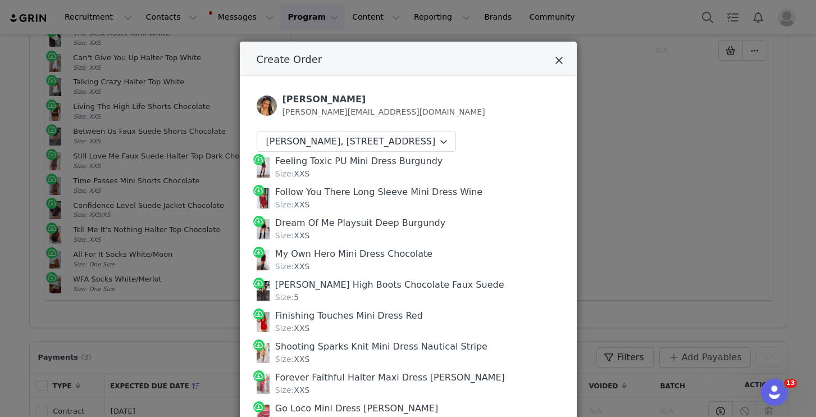
click at [559, 64] on icon "Close" at bounding box center [559, 60] width 8 height 11
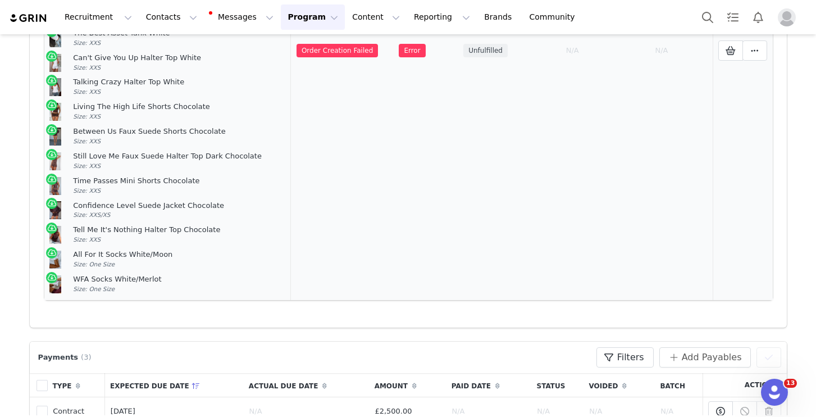
scroll to position [218, 0]
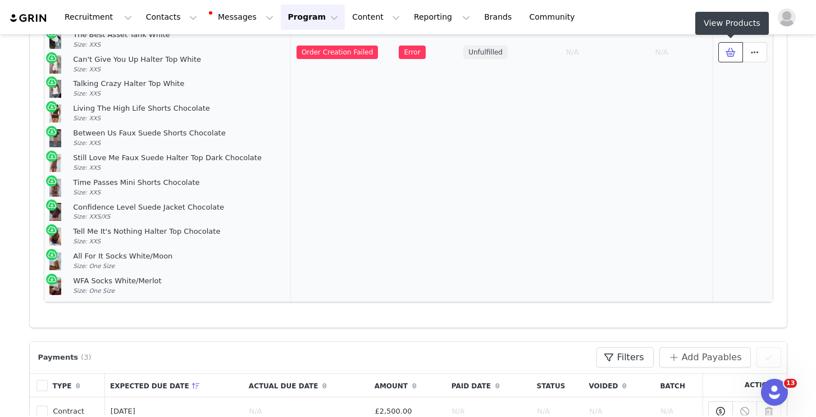
click at [732, 52] on icon at bounding box center [731, 52] width 10 height 9
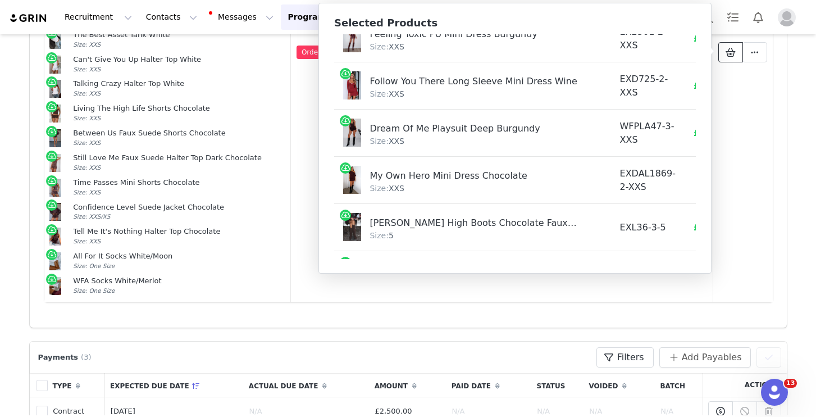
scroll to position [56, 0]
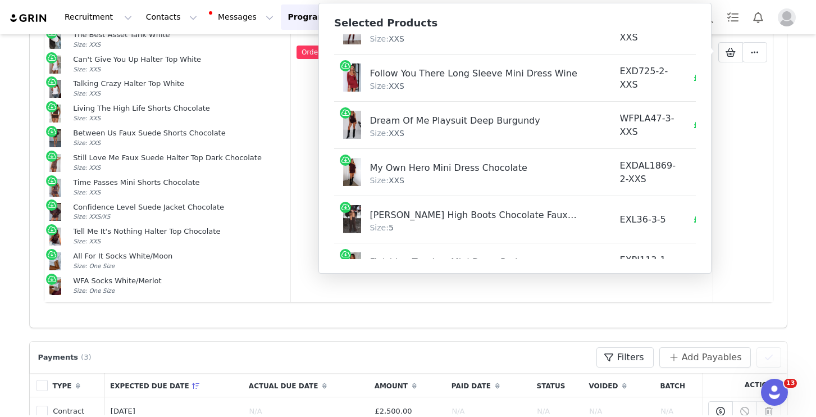
click at [428, 173] on div "My Own Hero Mini Dress Chocolate" at bounding box center [473, 166] width 209 height 17
copy div "My Own Hero Mini Dress Chocolate"
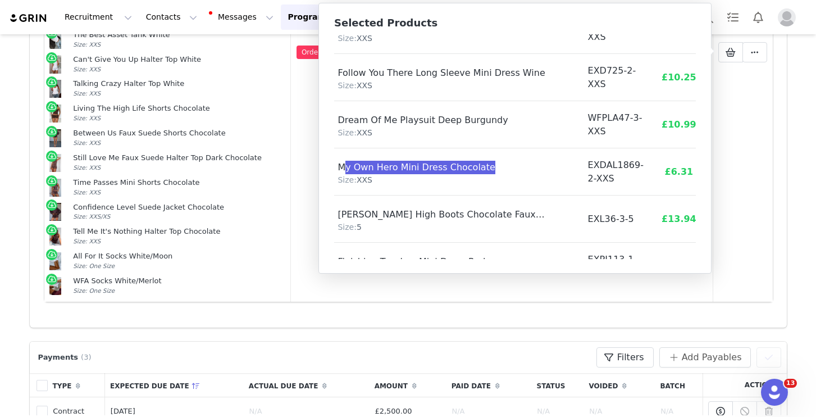
scroll to position [56, 0]
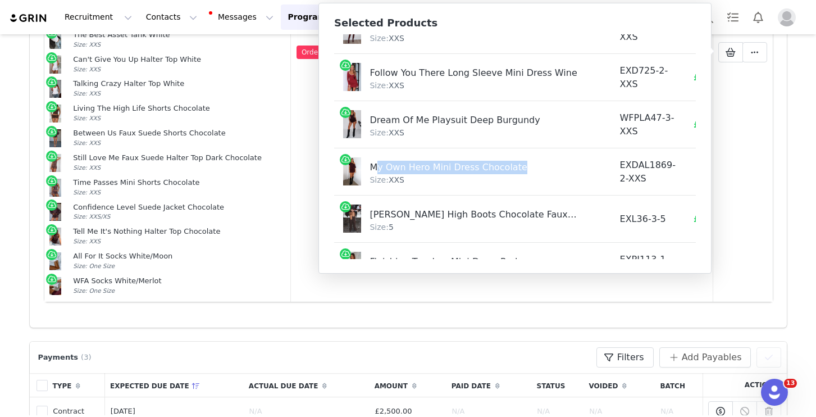
click at [420, 216] on div "Juliette Knee High Boots Chocolate Faux Suede" at bounding box center [473, 212] width 209 height 17
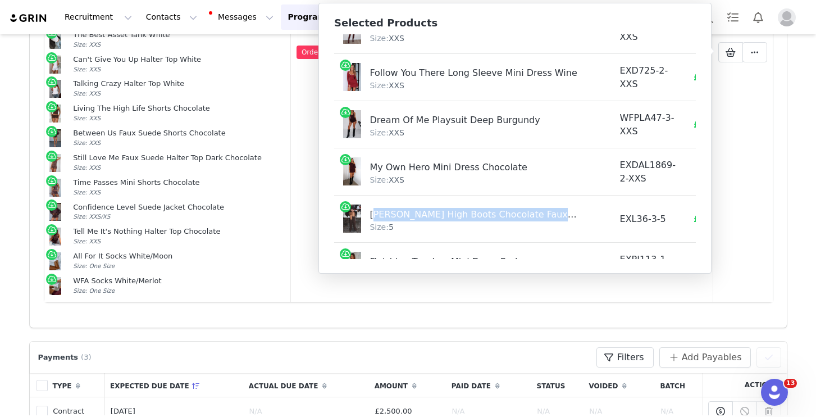
click at [420, 216] on div "Juliette Knee High Boots Chocolate Faux Suede" at bounding box center [473, 212] width 209 height 17
copy div "Juliette Knee High Boots Chocolate Faux Suede"
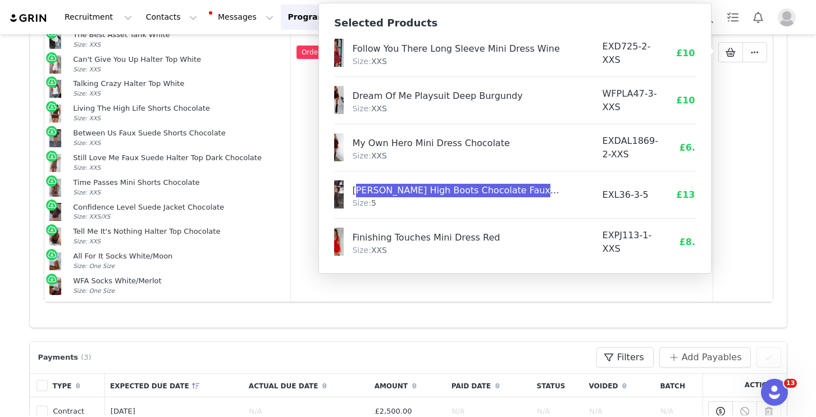
scroll to position [80, 20]
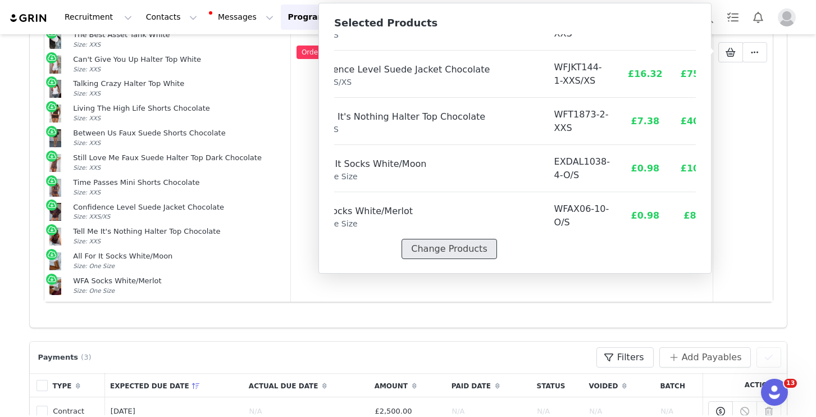
drag, startPoint x: 448, startPoint y: 252, endPoint x: 462, endPoint y: 240, distance: 17.9
click at [448, 252] on div "Product SKU Cost Price Feeling Toxic PU Mini Dress Burgundy Size: XXS EX2301-2-…" at bounding box center [515, 146] width 362 height 225
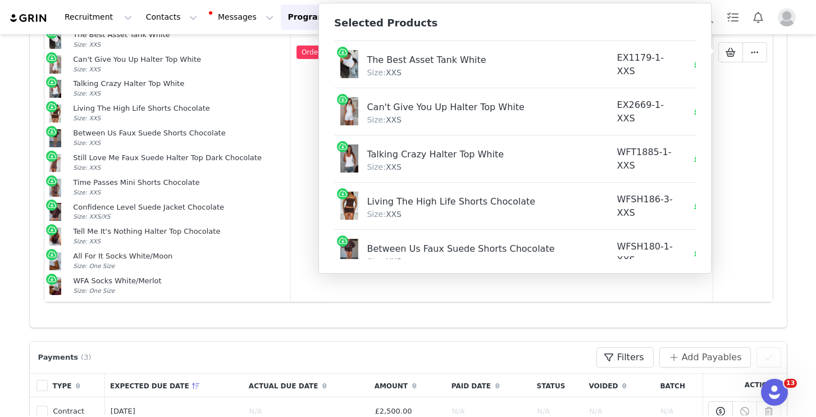
scroll to position [767, 3]
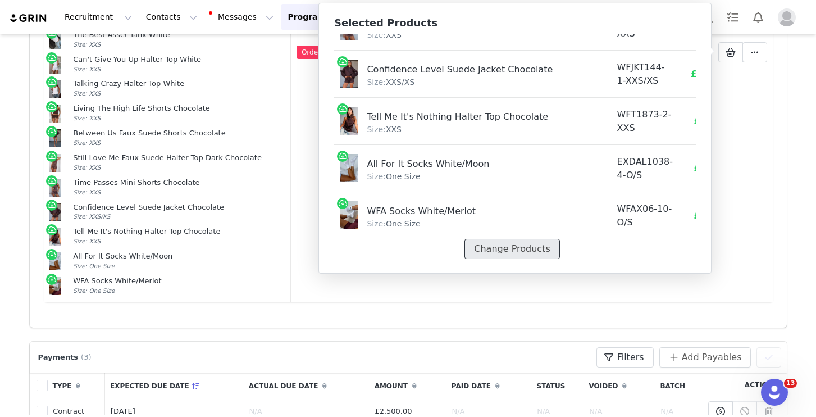
click at [512, 245] on button "Change Products" at bounding box center [511, 249] width 95 height 20
select select "25081031"
select select "25689352"
select select "27337074"
select select "27333317"
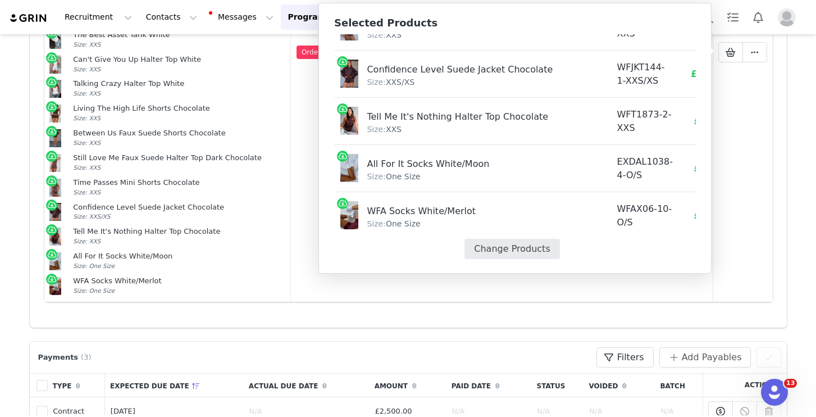
select select "27627049"
select select "27505473"
select select "27333857"
select select "27337735"
select select "27333195"
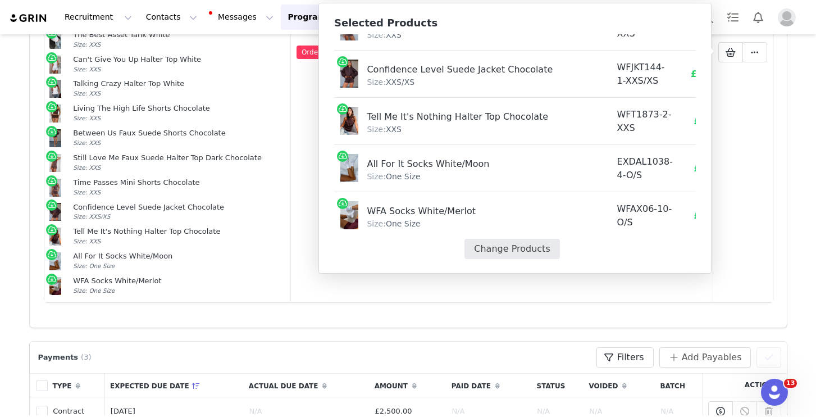
select select "25148020"
select select "27448322"
select select "28010936"
select select "27333020"
select select "27506946"
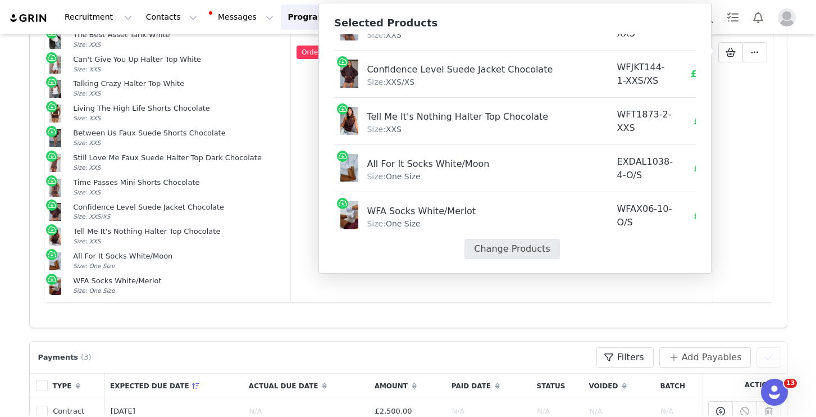
select select "27609804"
select select "28195470"
select select "27334489"
select select "28011916"
select select "25055360"
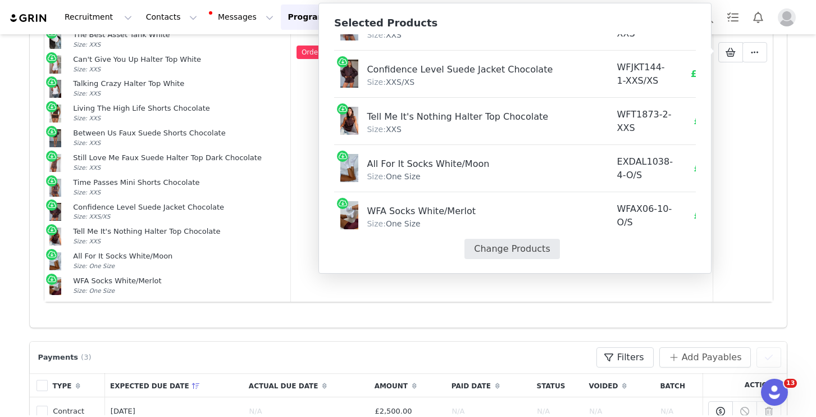
select select "27332457"
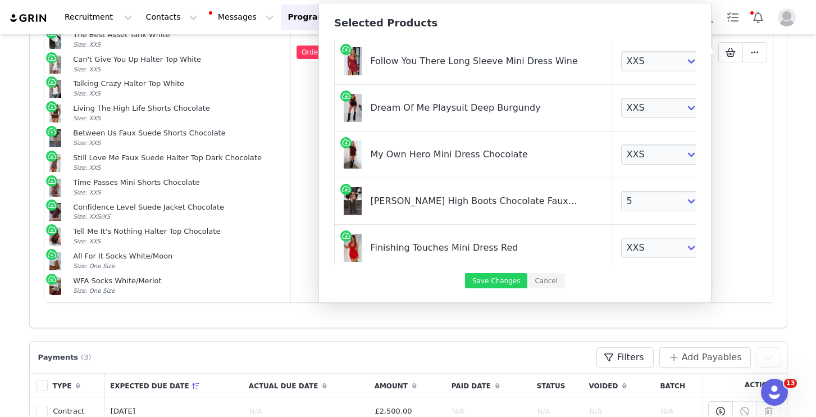
scroll to position [81, 0]
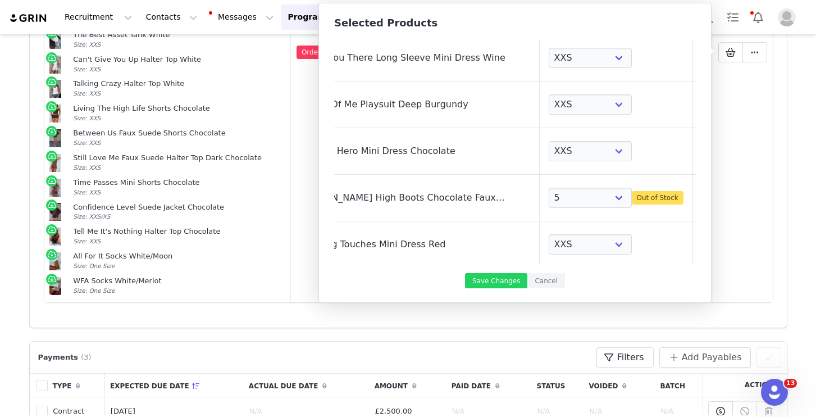
click at [702, 196] on link at bounding box center [707, 197] width 11 height 11
select select "27505473"
select select "27333857"
select select "27337735"
select select "27333195"
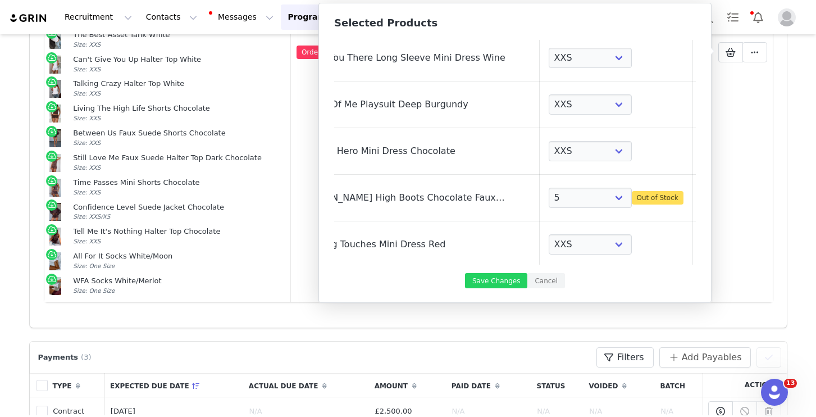
select select "25148020"
select select "27448322"
select select "28010936"
select select "27333020"
select select "27506946"
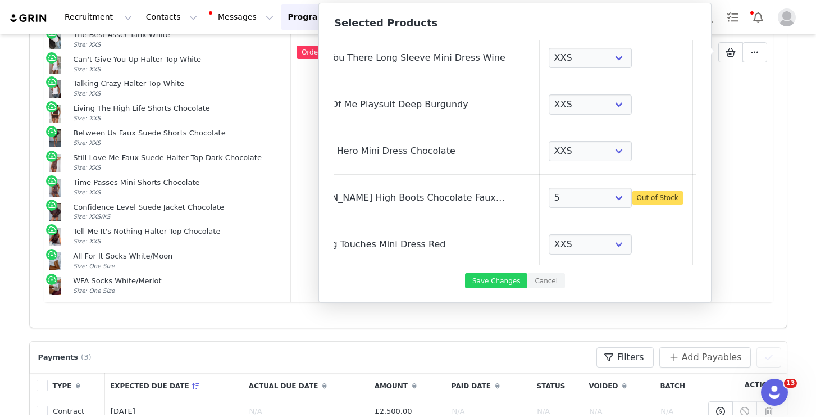
select select "27609804"
select select "28195470"
select select "27334489"
select select "28011916"
select select "25055360"
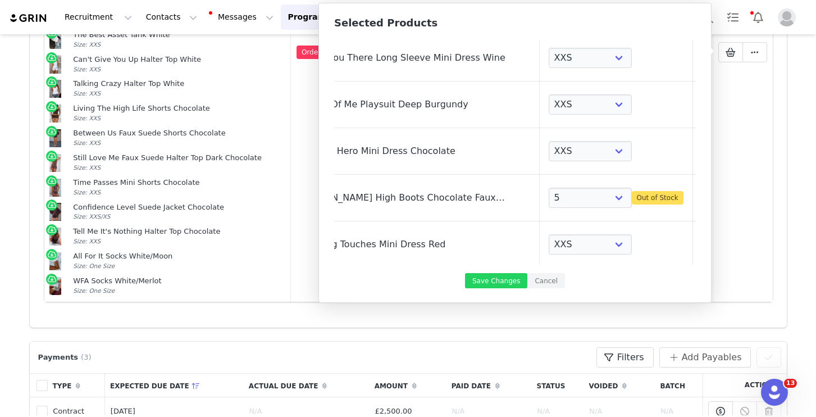
select select "27332457"
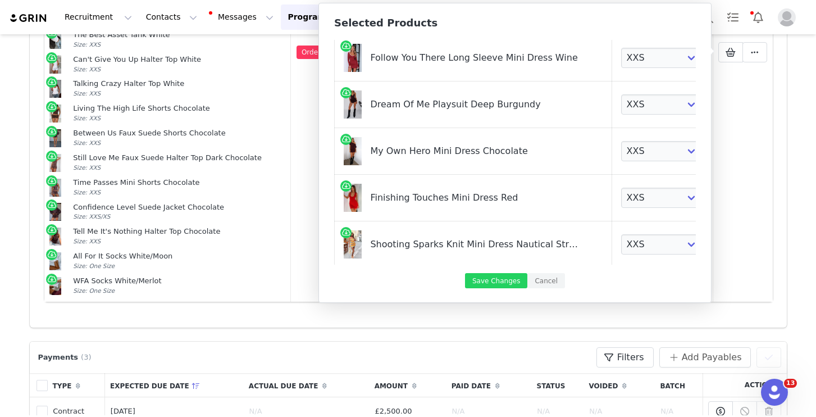
click at [440, 197] on div "Finishing Touches Mini Dress Red" at bounding box center [474, 194] width 209 height 21
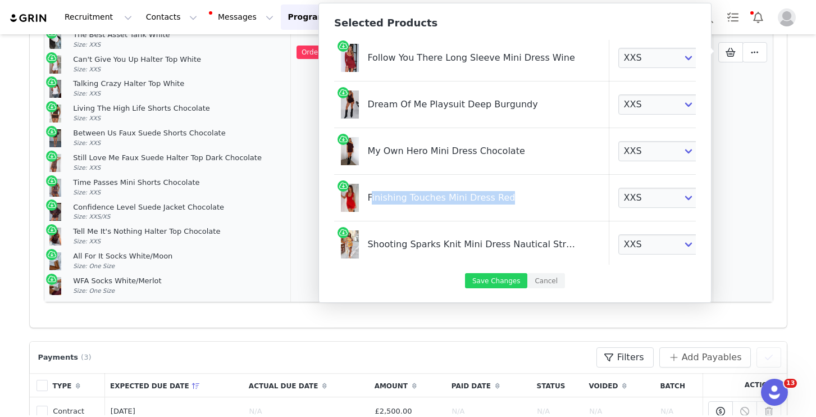
copy div "Finishing Touches Mini Dress Red"
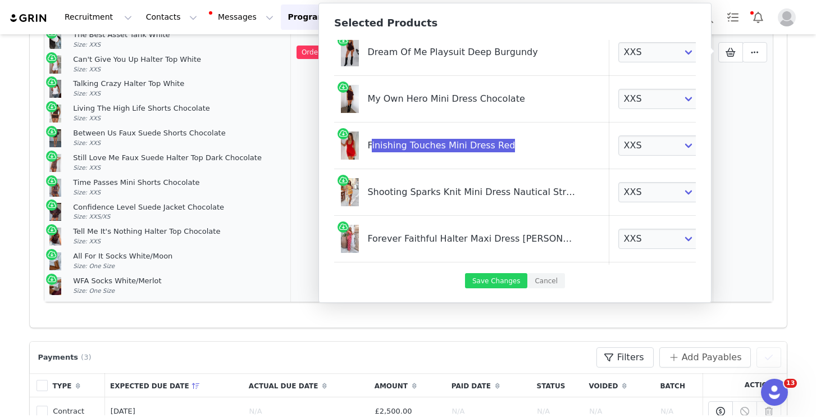
scroll to position [134, 3]
click at [474, 195] on div "Shooting Sparks Knit Mini Dress Nautical Stripe" at bounding box center [471, 187] width 209 height 21
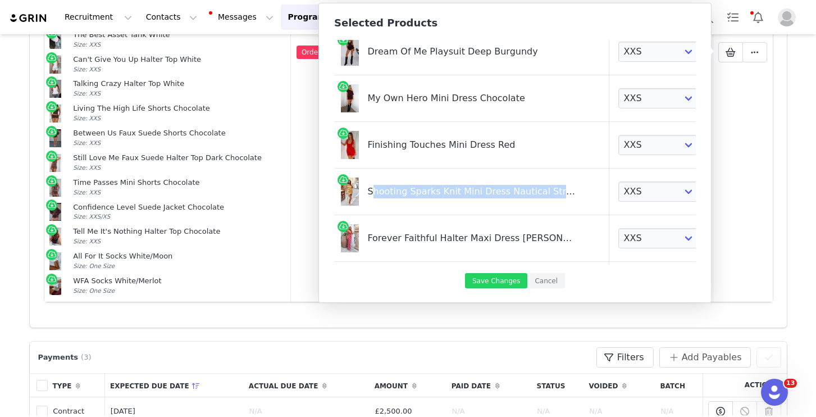
click at [475, 195] on div "Shooting Sparks Knit Mini Dress Nautical Stripe" at bounding box center [471, 187] width 209 height 21
copy div "Shooting Sparks Knit Mini Dress Nautical Stripe"
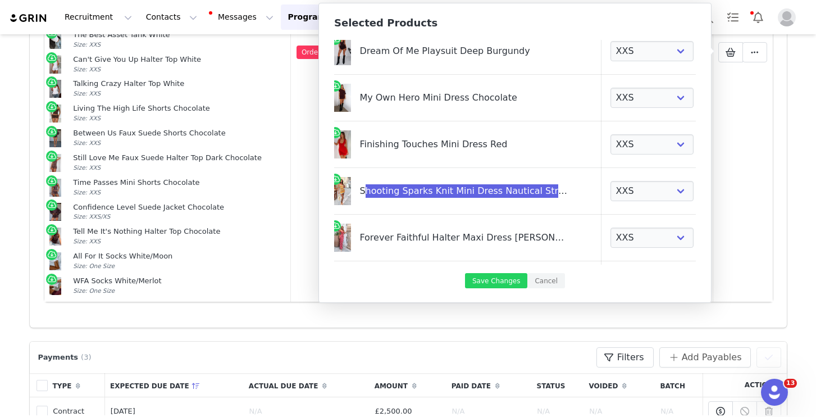
scroll to position [134, 22]
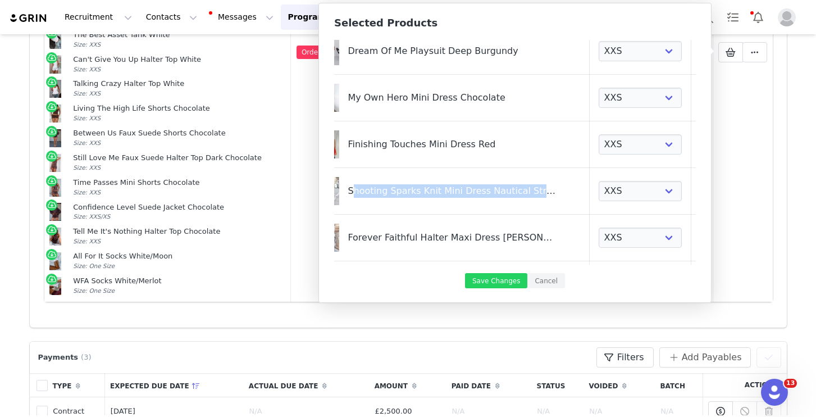
click at [700, 193] on link at bounding box center [705, 190] width 11 height 11
select select "27337735"
select select "27333195"
select select "25148020"
select select "27448322"
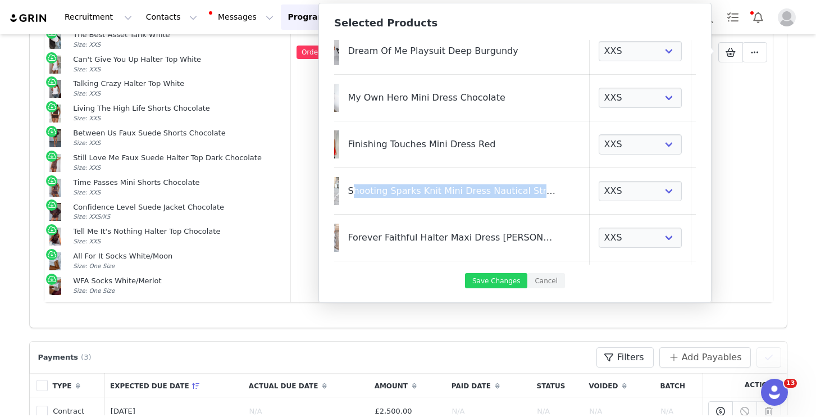
select select "28010936"
select select "27333020"
select select "27506946"
select select "27609804"
select select "28195470"
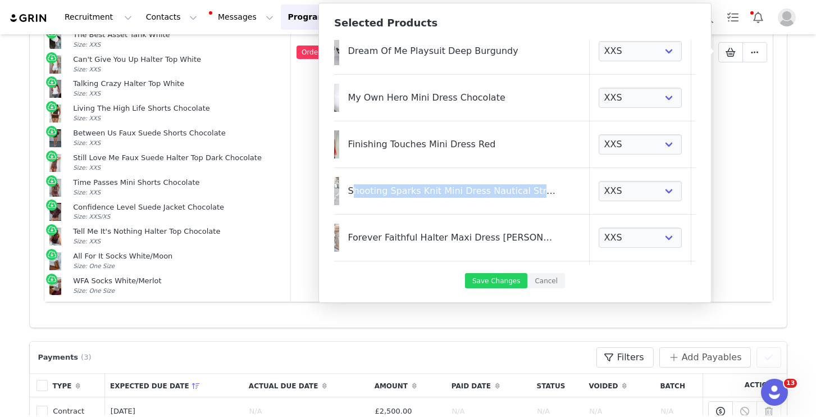
select select "27334489"
select select "28011916"
select select "25055360"
select select "27332457"
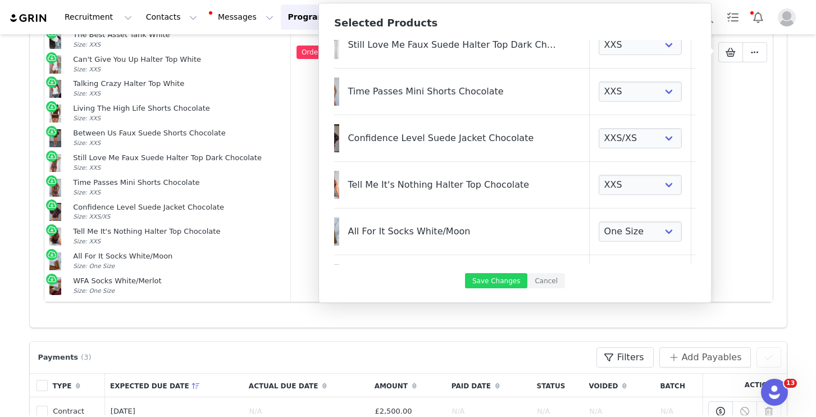
scroll to position [682, 22]
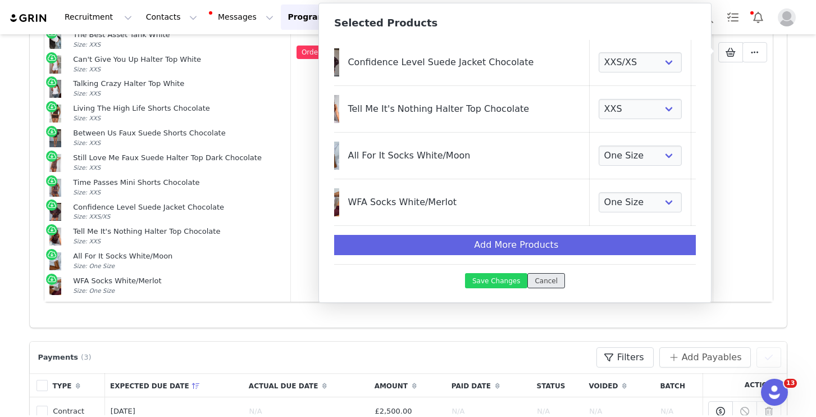
click at [550, 283] on button "Cancel" at bounding box center [546, 280] width 38 height 15
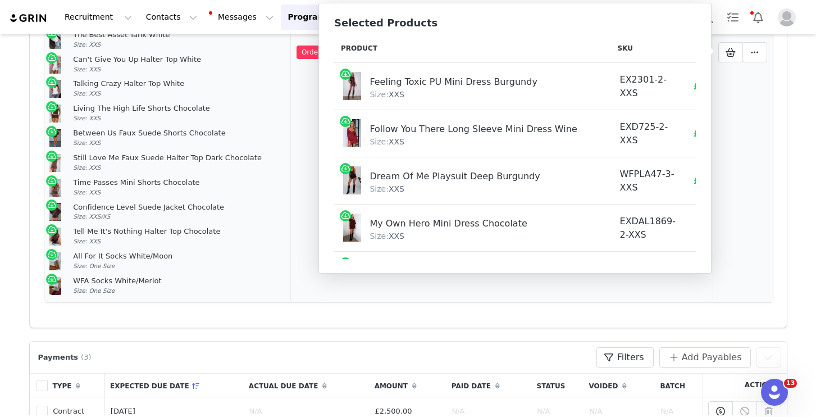
click at [745, 164] on td at bounding box center [743, 52] width 60 height 500
